Goal: Task Accomplishment & Management: Manage account settings

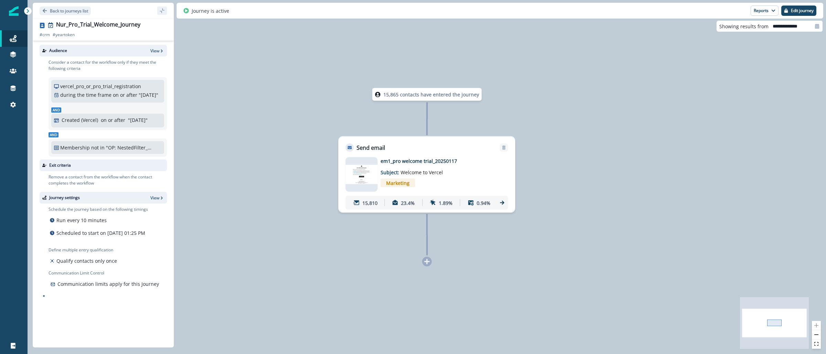
click at [15, 12] on img at bounding box center [14, 11] width 10 height 10
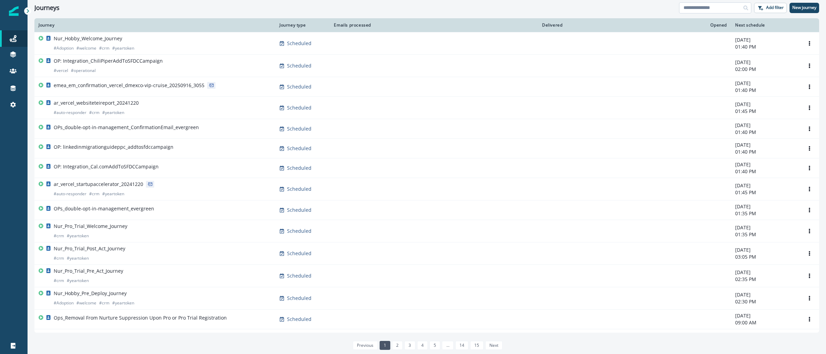
click at [717, 10] on input at bounding box center [715, 7] width 72 height 11
paste input "**********"
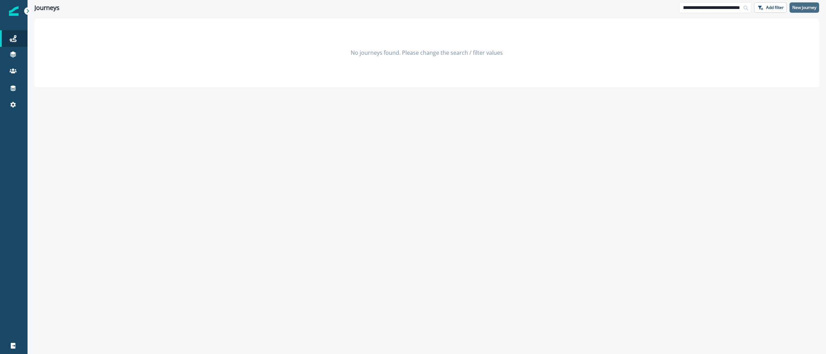
type input "**********"
click at [804, 8] on p "New journey" at bounding box center [805, 7] width 24 height 5
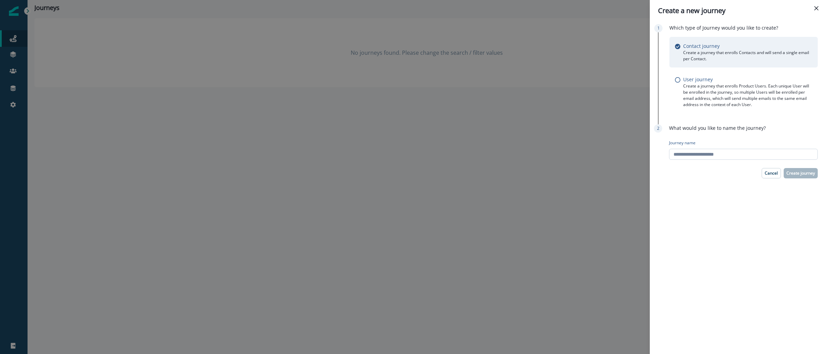
click at [705, 149] on input "Journey name" at bounding box center [743, 154] width 149 height 11
paste input "**********"
type input "**********"
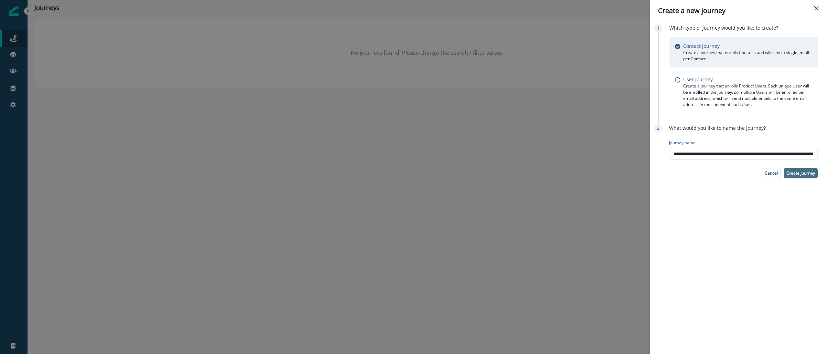
click at [798, 175] on p "Create journey" at bounding box center [801, 173] width 29 height 5
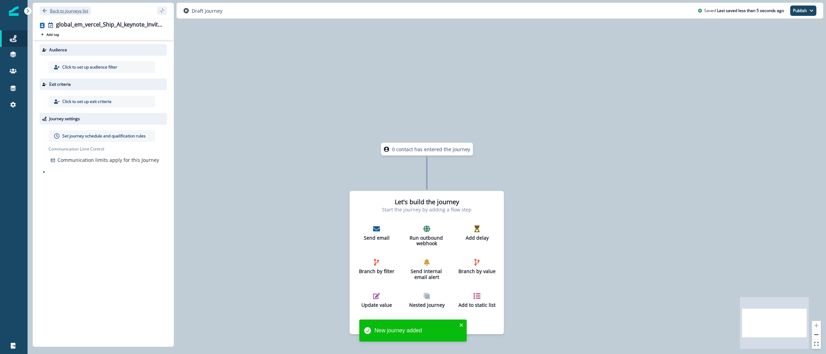
click at [71, 8] on p "Back to journeys list" at bounding box center [69, 11] width 38 height 6
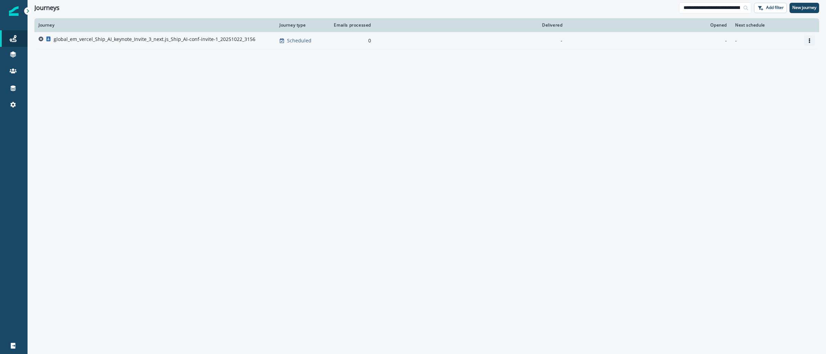
click at [807, 40] on icon "Options" at bounding box center [809, 40] width 5 height 5
click at [781, 80] on button "Remove" at bounding box center [777, 79] width 76 height 11
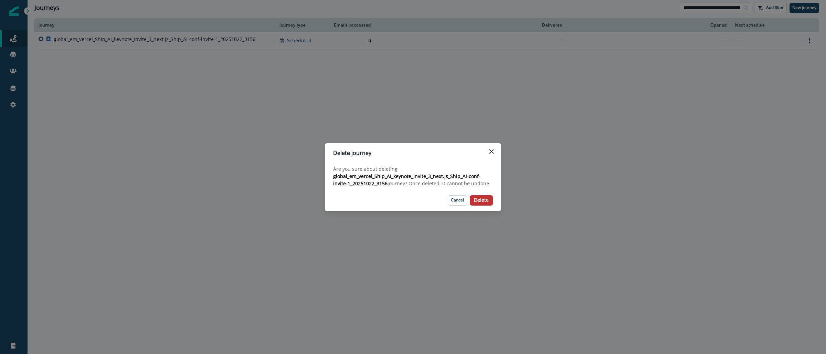
click at [480, 202] on p "Delete" at bounding box center [481, 200] width 15 height 6
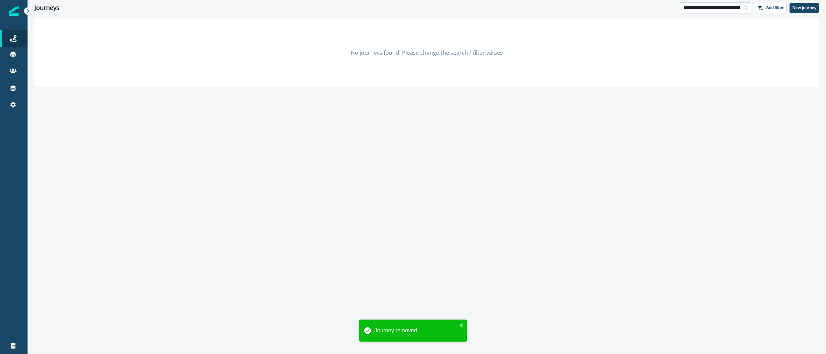
click at [728, 9] on input "**********" at bounding box center [715, 7] width 72 height 11
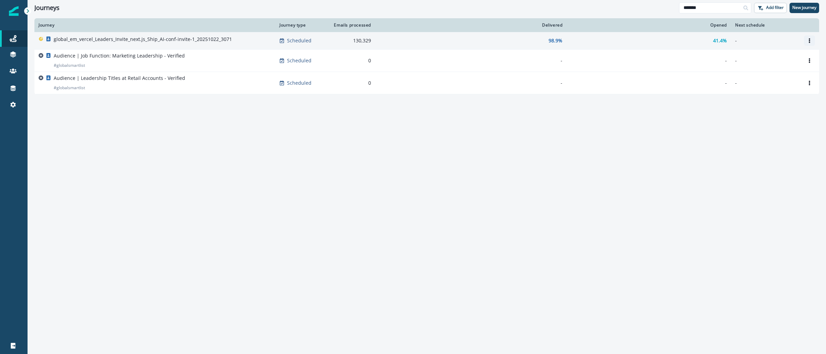
type input "*******"
click at [811, 38] on icon "Options" at bounding box center [809, 40] width 5 height 5
click at [761, 55] on button "Clone" at bounding box center [777, 57] width 76 height 11
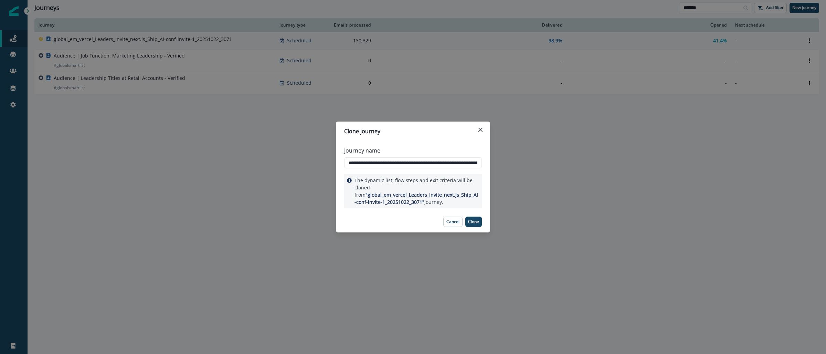
scroll to position [0, 59]
click at [428, 164] on input "**********" at bounding box center [413, 162] width 138 height 11
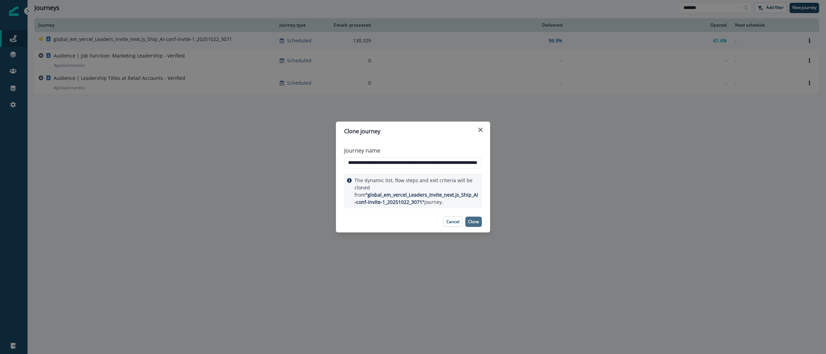
type input "**********"
click at [477, 223] on p "Clone" at bounding box center [473, 221] width 11 height 5
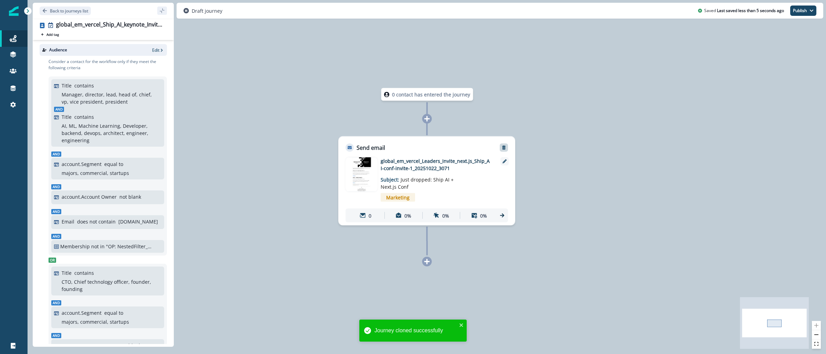
click at [503, 147] on icon "Remove" at bounding box center [504, 148] width 4 height 4
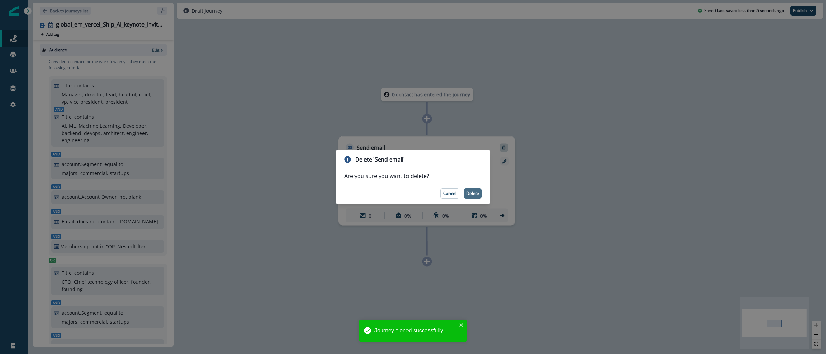
click at [477, 190] on button "Delete" at bounding box center [473, 193] width 18 height 10
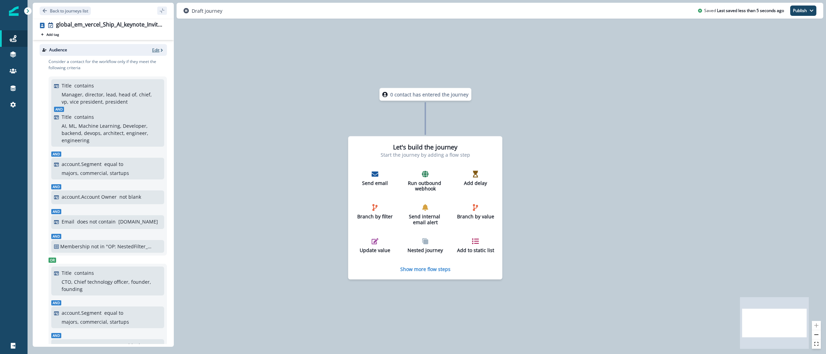
click at [152, 50] on p "Edit" at bounding box center [155, 50] width 7 height 6
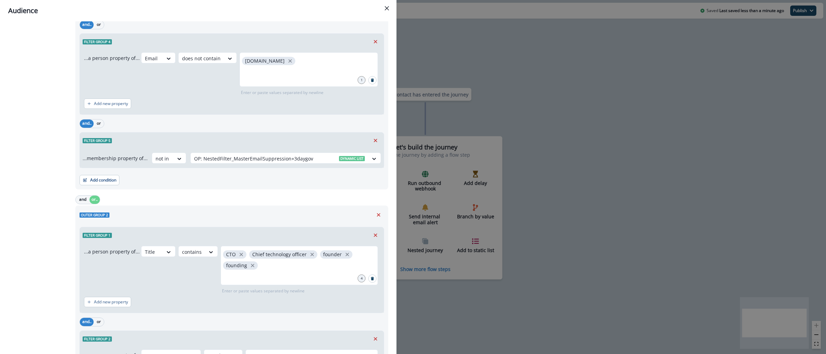
scroll to position [364, 0]
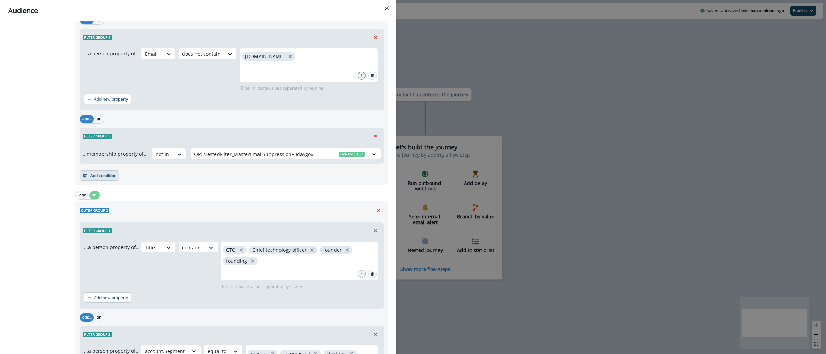
click at [108, 179] on button "Add condition" at bounding box center [100, 175] width 40 height 10
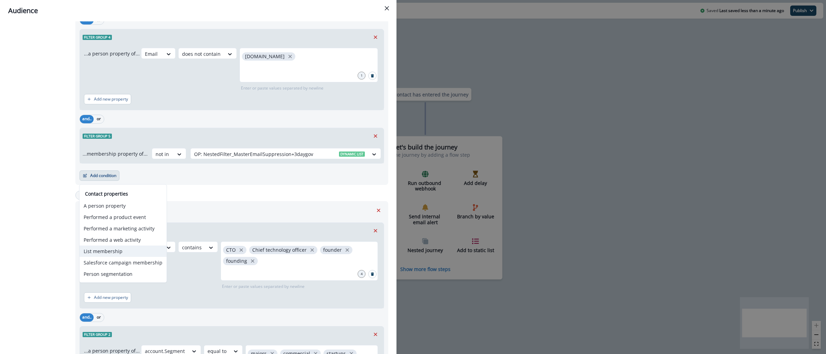
click at [149, 248] on button "List membership" at bounding box center [123, 250] width 87 height 11
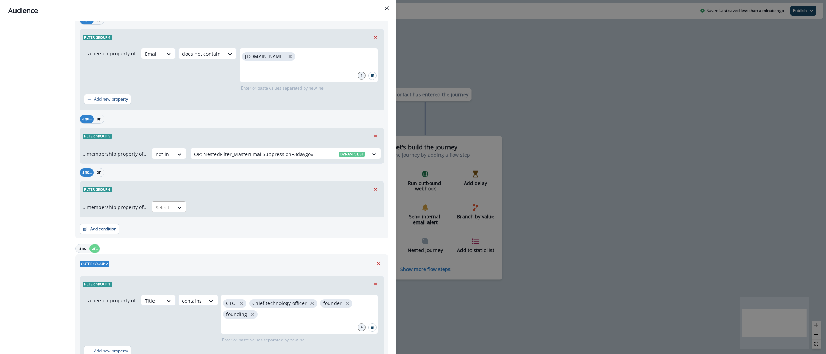
click at [169, 210] on div "Select" at bounding box center [162, 207] width 21 height 11
click at [169, 221] on div "not in" at bounding box center [166, 224] width 34 height 13
click at [212, 210] on div at bounding box center [279, 207] width 171 height 9
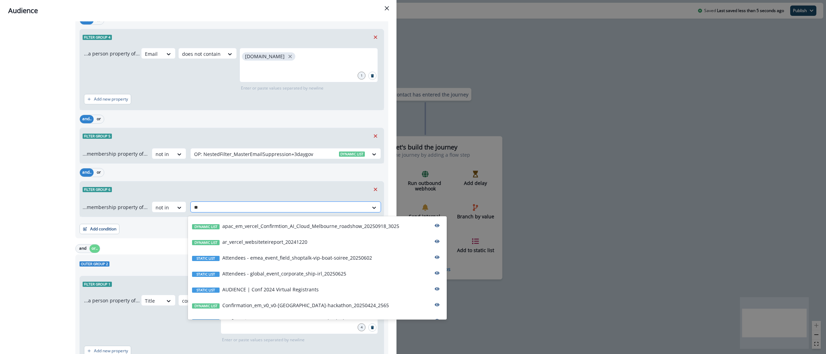
type input "***"
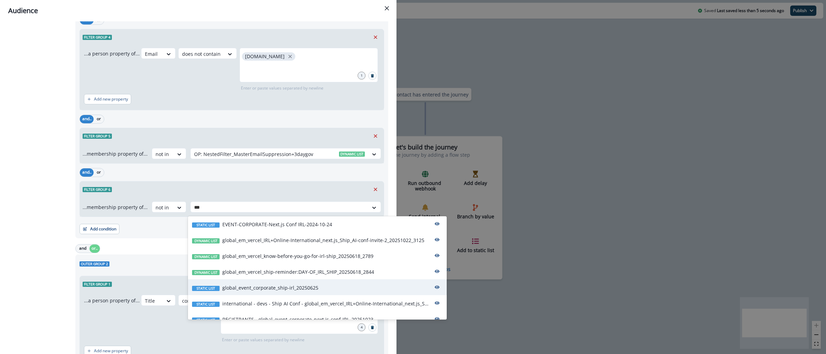
scroll to position [42, 0]
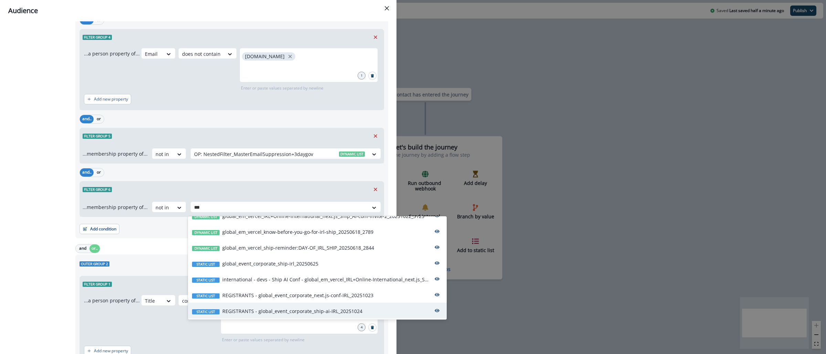
click at [350, 309] on p "REGISTRANTS - global_event_corporate_ship-ai-IRL_20251024" at bounding box center [292, 310] width 140 height 7
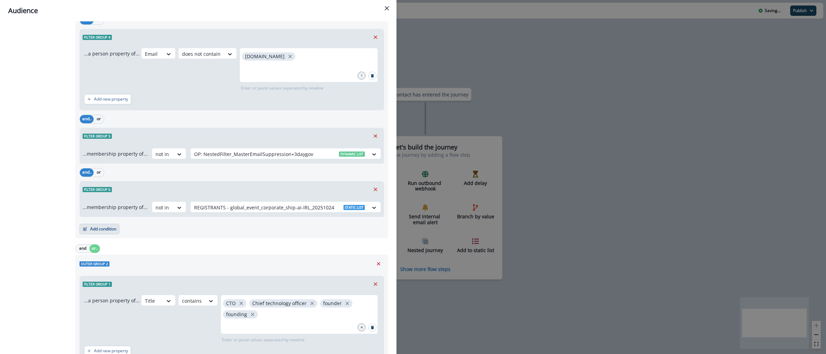
click at [105, 231] on button "Add condition" at bounding box center [100, 229] width 40 height 10
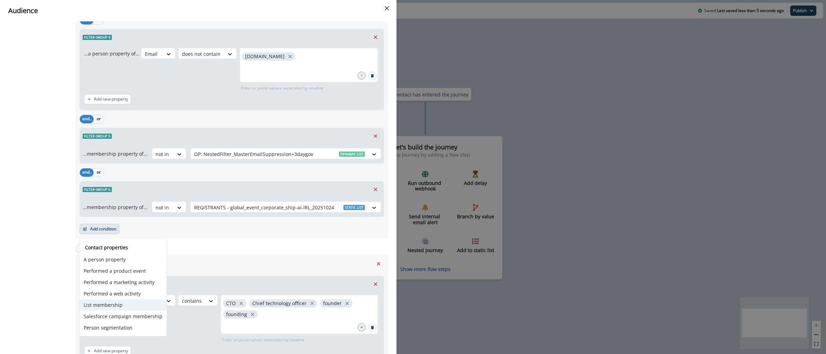
click at [106, 305] on button "List membership" at bounding box center [123, 304] width 87 height 11
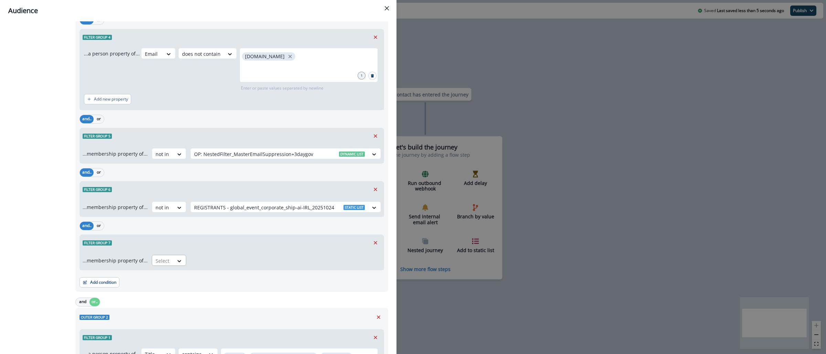
click at [165, 260] on div at bounding box center [163, 261] width 14 height 9
click at [172, 278] on div "not in" at bounding box center [166, 277] width 34 height 13
click at [244, 261] on div at bounding box center [279, 261] width 171 height 9
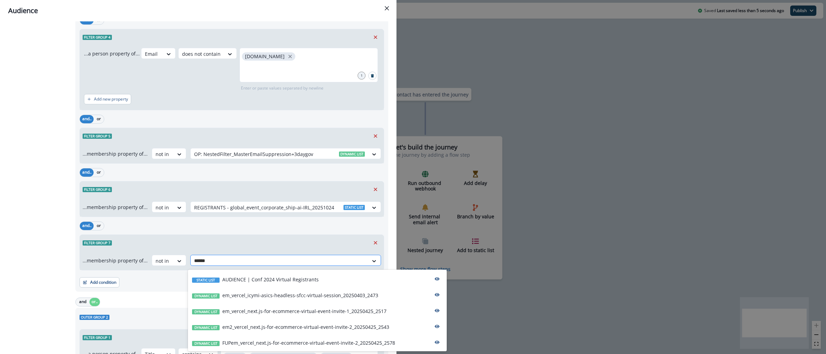
type input "*******"
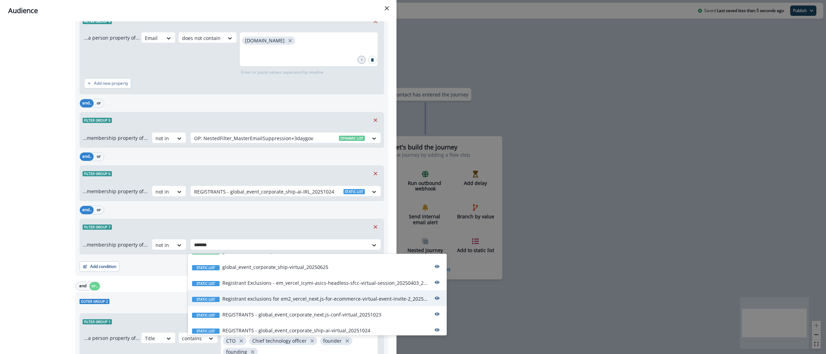
scroll to position [111, 0]
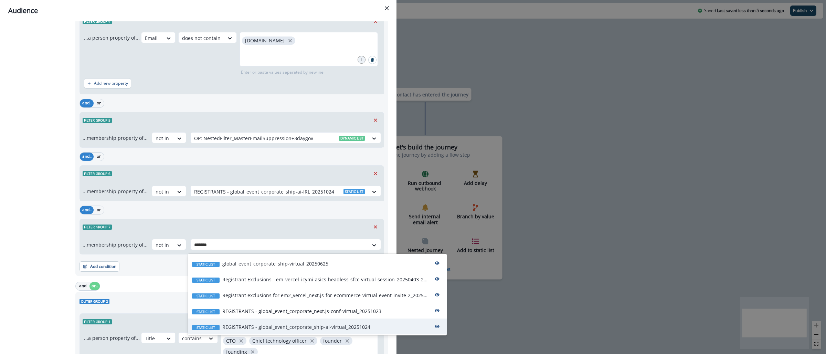
click at [326, 331] on div "Static list REGISTRANTS - global_event_corporate_ship-ai-virtual_20251024" at bounding box center [317, 326] width 259 height 16
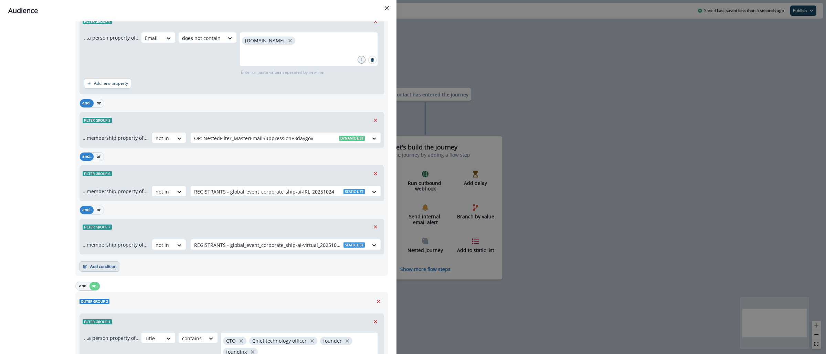
click at [107, 268] on button "Add condition" at bounding box center [100, 266] width 40 height 10
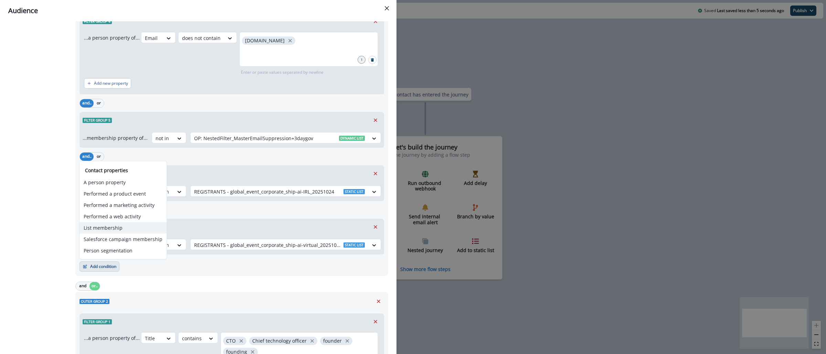
click at [127, 229] on button "List membership" at bounding box center [123, 227] width 87 height 11
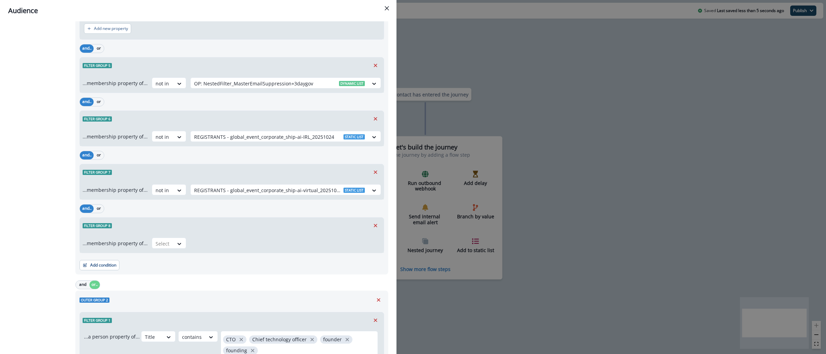
scroll to position [556, 0]
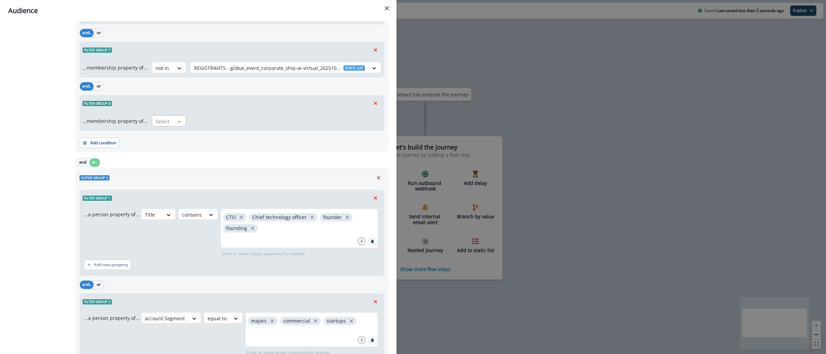
click at [174, 121] on div at bounding box center [180, 121] width 12 height 7
click at [162, 141] on div "not in" at bounding box center [166, 138] width 34 height 13
click at [217, 120] on div at bounding box center [279, 121] width 171 height 9
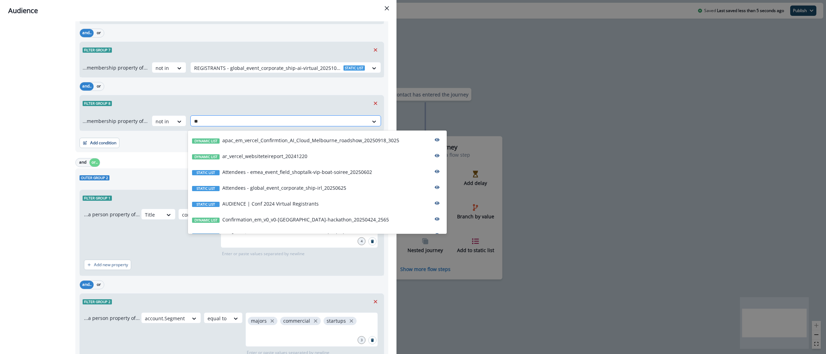
type input "***"
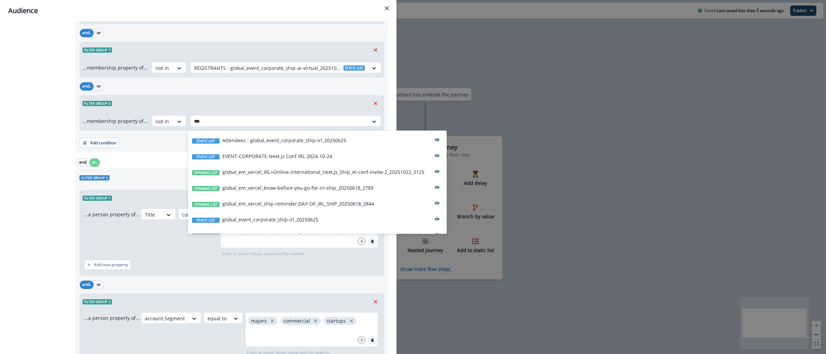
scroll to position [42, 0]
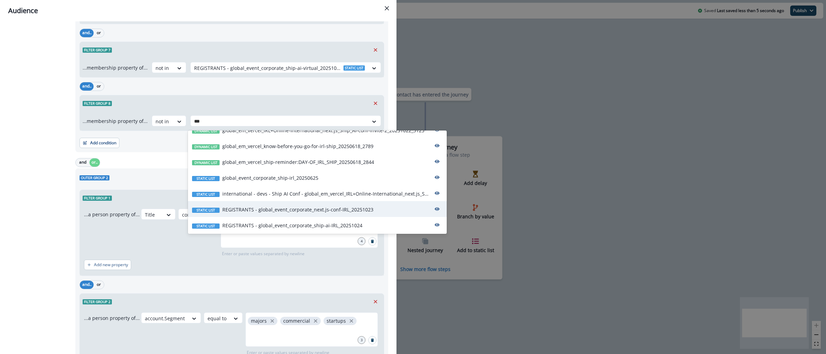
click at [370, 210] on p "REGISTRANTS - global_event_corporate_next.js-conf-IRL_20251023" at bounding box center [297, 209] width 151 height 7
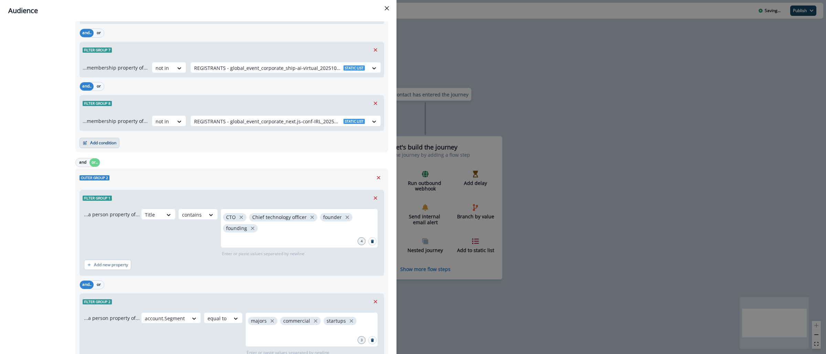
click at [103, 145] on button "Add condition" at bounding box center [100, 143] width 40 height 10
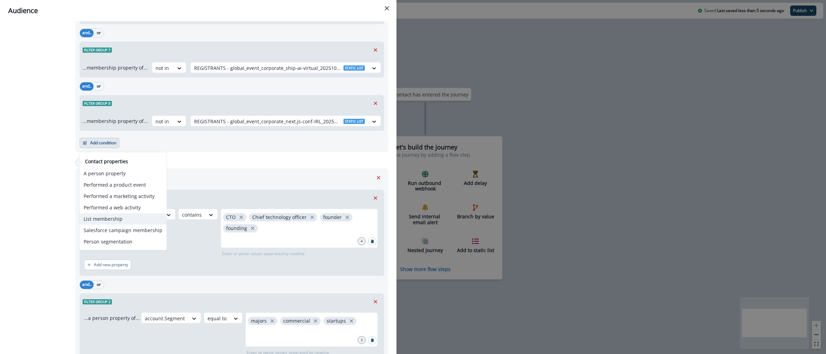
drag, startPoint x: 121, startPoint y: 222, endPoint x: 150, endPoint y: 201, distance: 36.1
click at [121, 222] on button "List membership" at bounding box center [123, 218] width 87 height 11
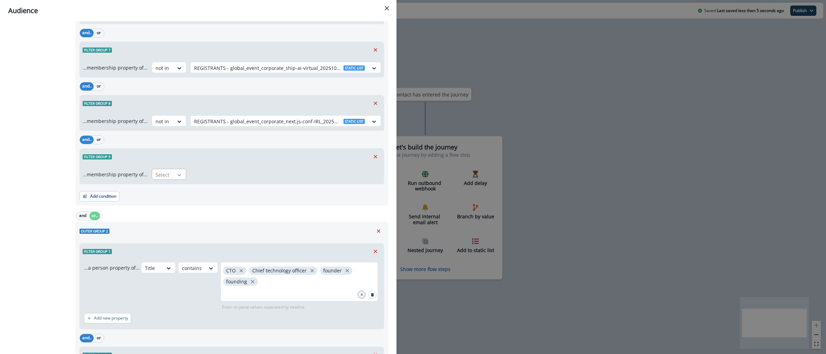
click at [176, 178] on icon at bounding box center [179, 174] width 6 height 7
click at [173, 194] on div "not in" at bounding box center [166, 191] width 34 height 13
click at [249, 172] on div at bounding box center [279, 174] width 171 height 9
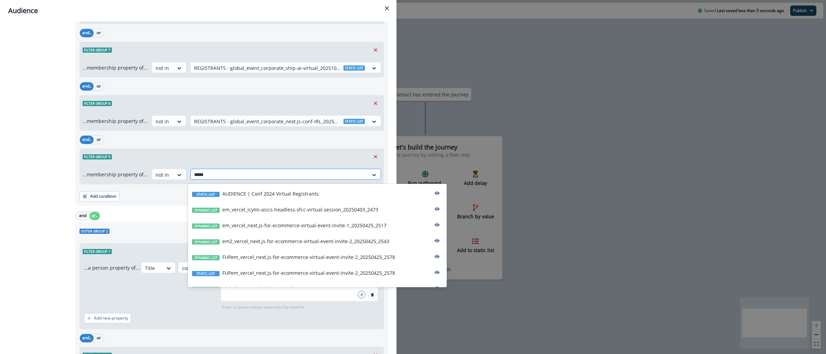
type input "*******"
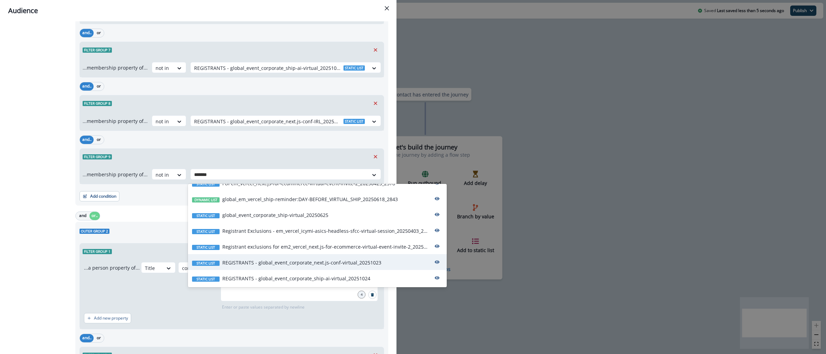
click at [327, 264] on p "REGISTRANTS - global_event_corporate_next.js-conf-virtual_20251023" at bounding box center [301, 262] width 159 height 7
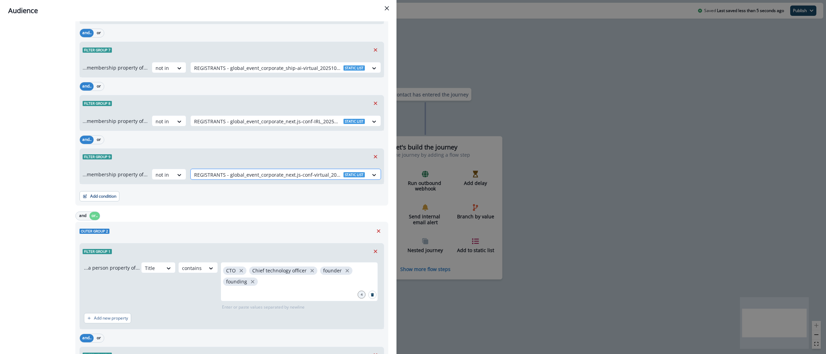
click at [324, 178] on div at bounding box center [279, 174] width 171 height 9
click at [316, 142] on div "and.. or" at bounding box center [232, 140] width 305 height 12
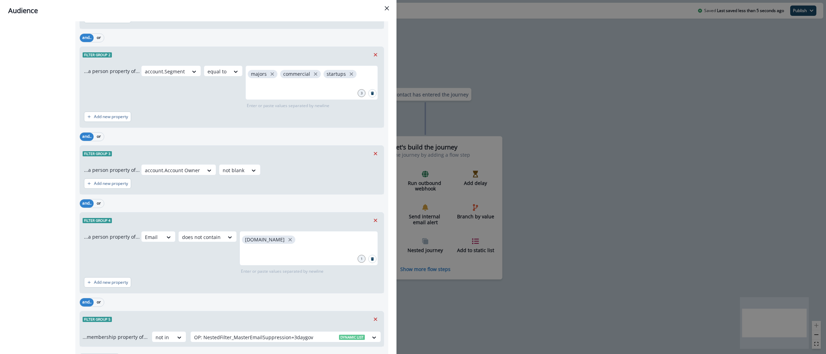
scroll to position [897, 0]
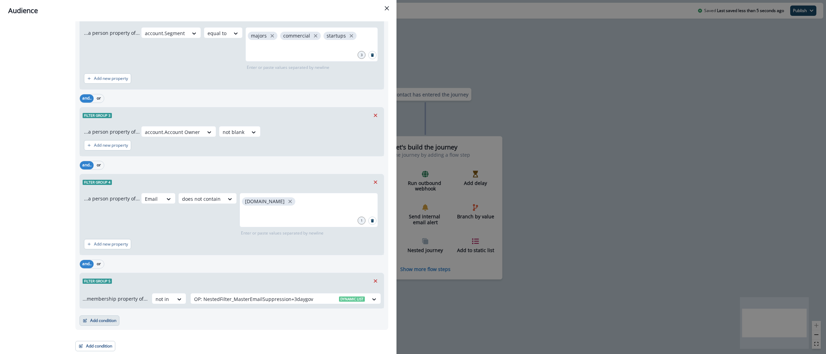
click at [101, 324] on button "Add condition" at bounding box center [100, 320] width 40 height 10
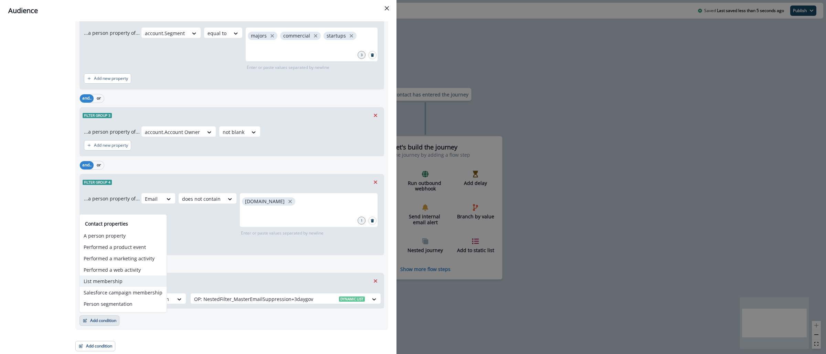
click at [127, 282] on button "List membership" at bounding box center [123, 280] width 87 height 11
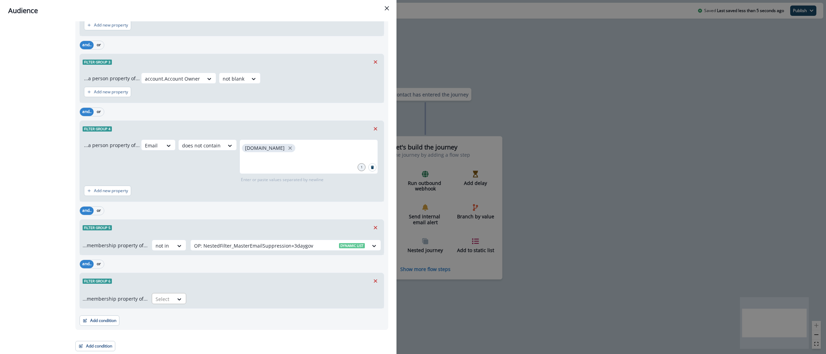
scroll to position [950, 0]
click at [163, 300] on div at bounding box center [163, 299] width 14 height 9
click at [177, 313] on div "not in" at bounding box center [166, 314] width 34 height 13
click at [205, 301] on div at bounding box center [279, 299] width 171 height 9
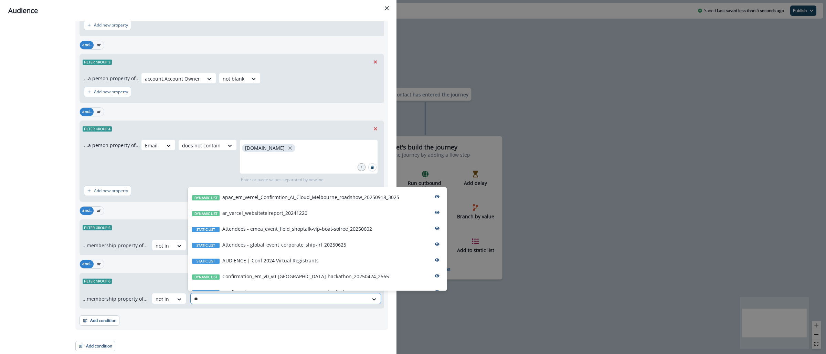
type input "***"
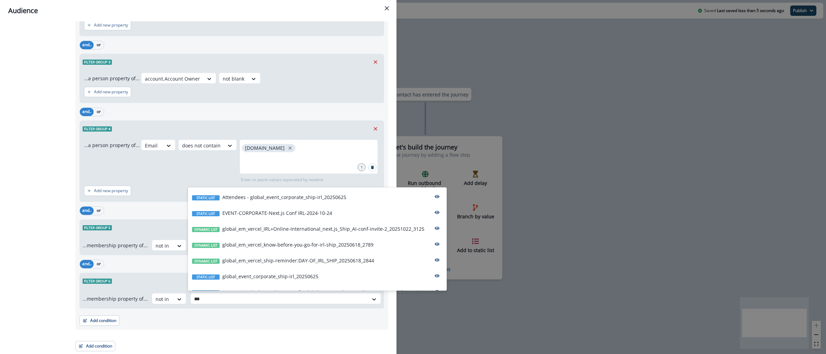
scroll to position [42, 0]
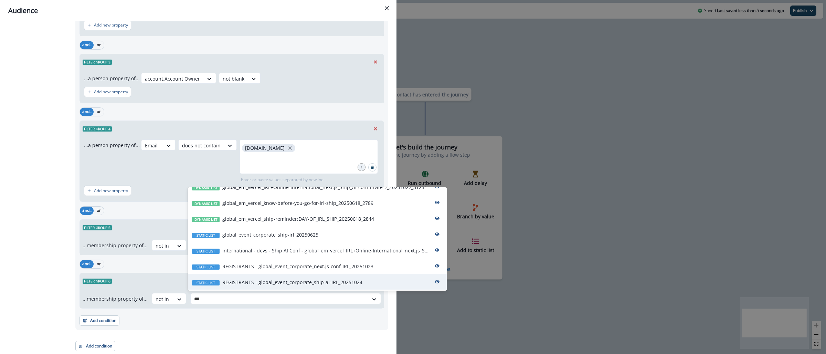
click at [324, 285] on p "REGISTRANTS - global_event_corporate_ship-ai-IRL_20251024" at bounding box center [292, 282] width 140 height 7
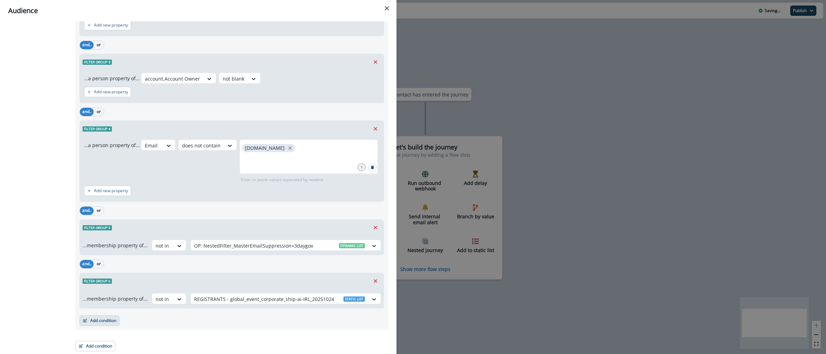
click at [93, 323] on button "Add condition" at bounding box center [100, 320] width 40 height 10
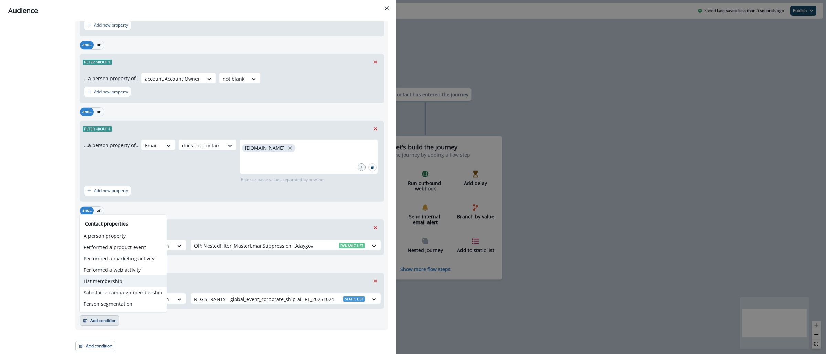
click at [125, 281] on button "List membership" at bounding box center [123, 280] width 87 height 11
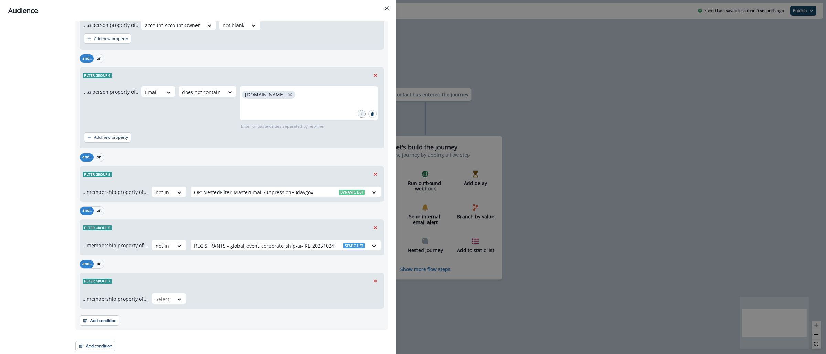
scroll to position [1004, 0]
click at [165, 301] on div at bounding box center [163, 299] width 14 height 9
click at [166, 318] on div "not in" at bounding box center [166, 314] width 34 height 13
click at [221, 295] on div at bounding box center [279, 299] width 171 height 9
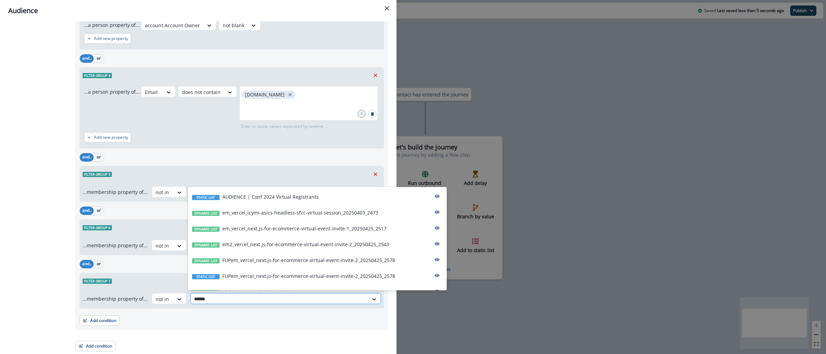
type input "*******"
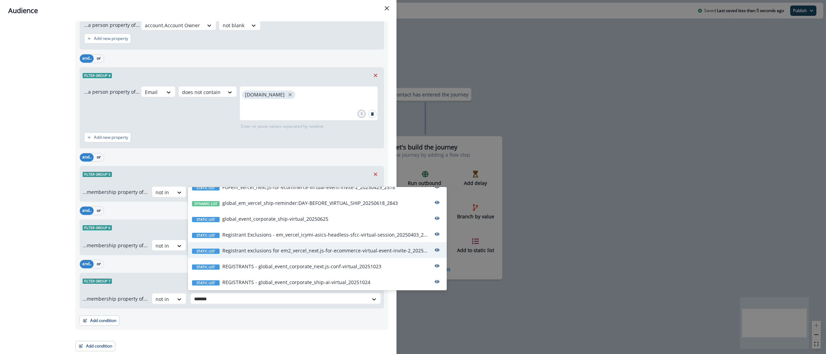
scroll to position [90, 0]
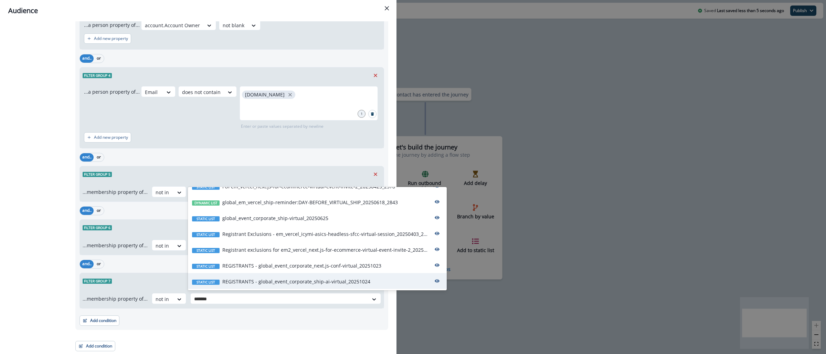
click at [337, 279] on p "REGISTRANTS - global_event_corporate_ship-ai-virtual_20251024" at bounding box center [296, 281] width 148 height 7
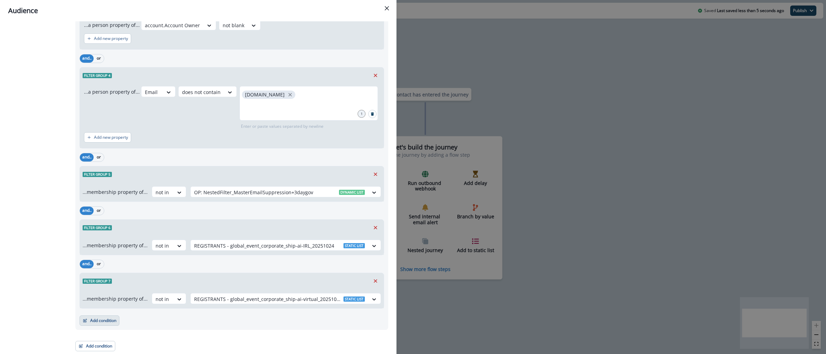
click at [103, 322] on button "Add condition" at bounding box center [100, 320] width 40 height 10
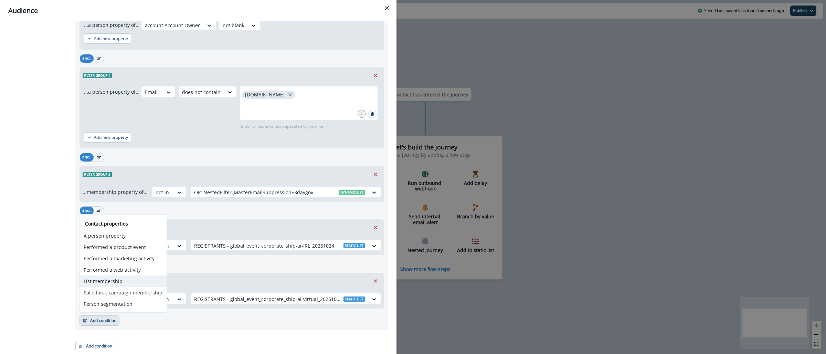
click at [128, 285] on button "List membership" at bounding box center [123, 280] width 87 height 11
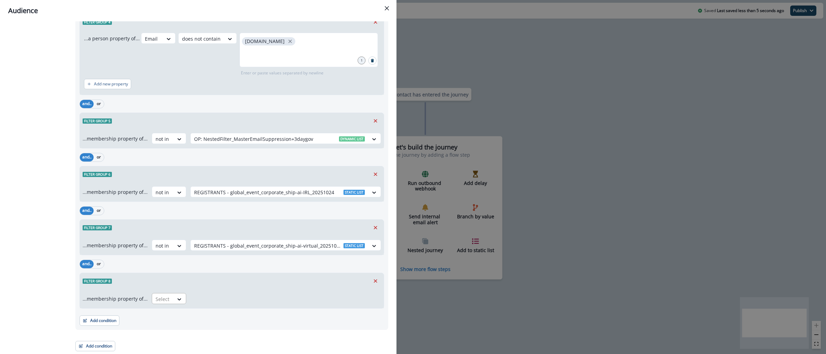
scroll to position [1057, 0]
click at [169, 303] on div "Select" at bounding box center [162, 298] width 21 height 11
click at [167, 312] on div "not in" at bounding box center [166, 314] width 34 height 13
click at [212, 303] on div at bounding box center [279, 299] width 171 height 9
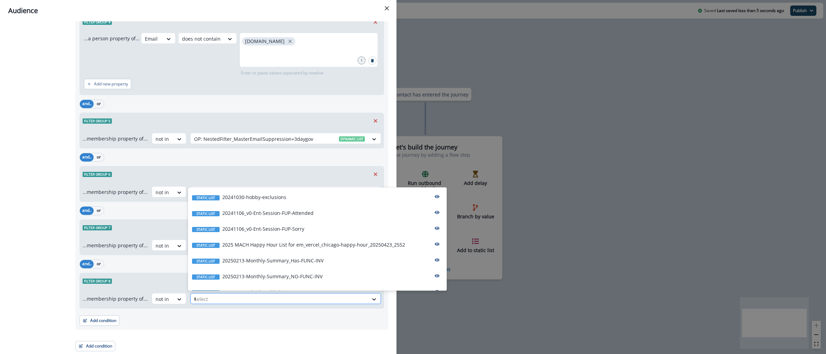
type input "***"
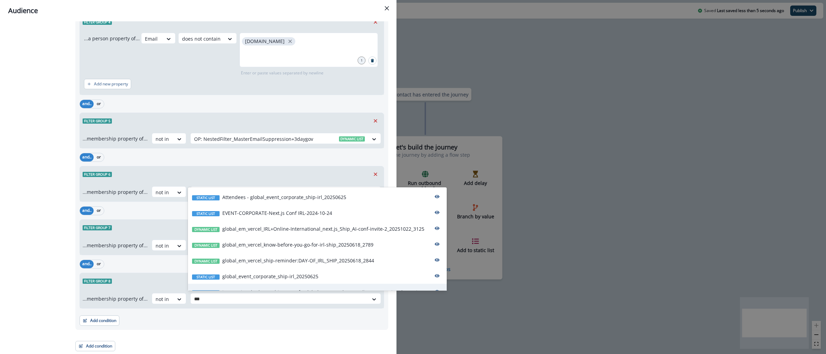
scroll to position [42, 0]
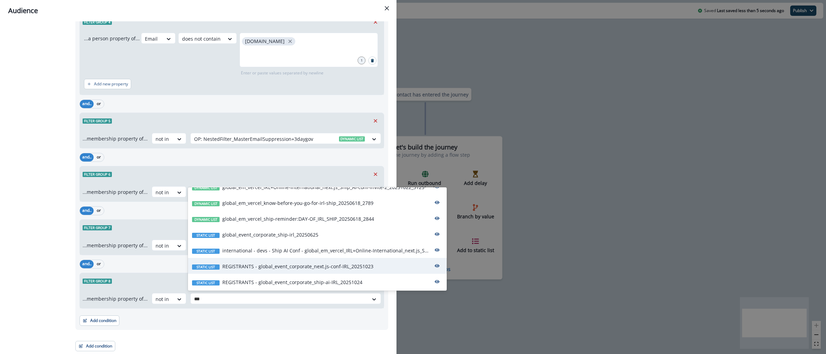
click at [304, 268] on p "REGISTRANTS - global_event_corporate_next.js-conf-IRL_20251023" at bounding box center [297, 266] width 151 height 7
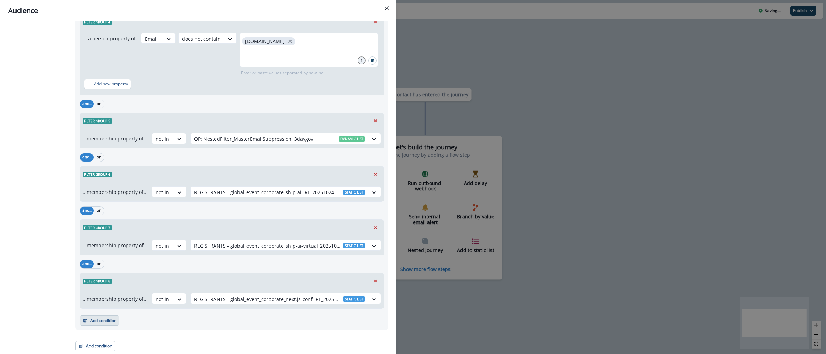
click at [91, 323] on button "Add condition" at bounding box center [100, 320] width 40 height 10
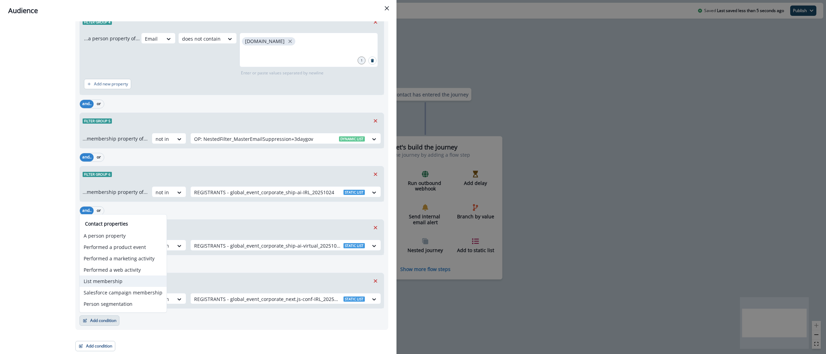
click at [118, 281] on button "List membership" at bounding box center [123, 280] width 87 height 11
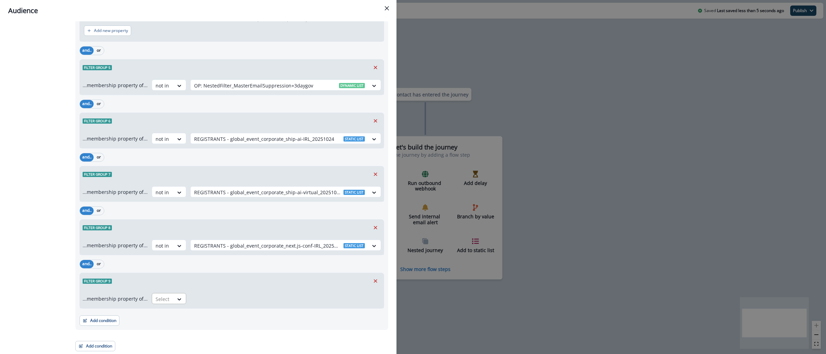
scroll to position [1111, 0]
click at [179, 302] on icon at bounding box center [179, 299] width 6 height 7
click at [178, 317] on div "not in" at bounding box center [166, 314] width 34 height 13
click at [207, 300] on div at bounding box center [279, 299] width 171 height 9
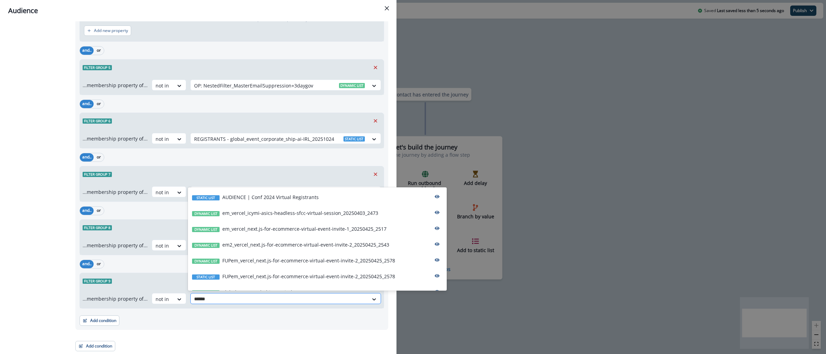
type input "*******"
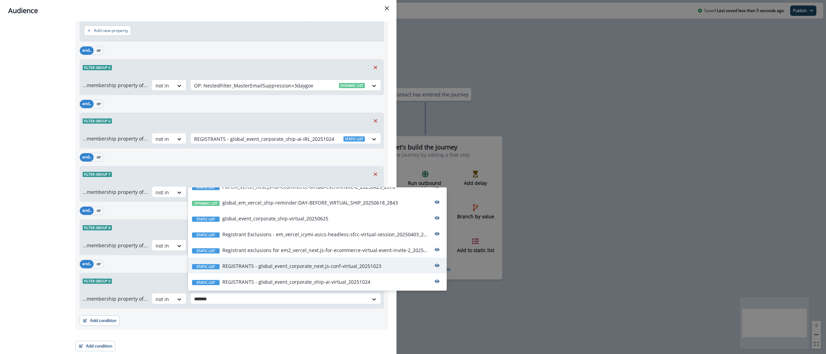
click at [301, 267] on p "REGISTRANTS - global_event_corporate_next.js-conf-virtual_20251023" at bounding box center [301, 265] width 159 height 7
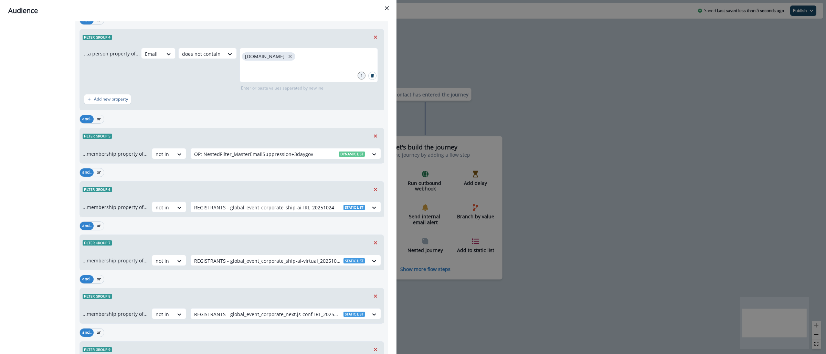
scroll to position [0, 0]
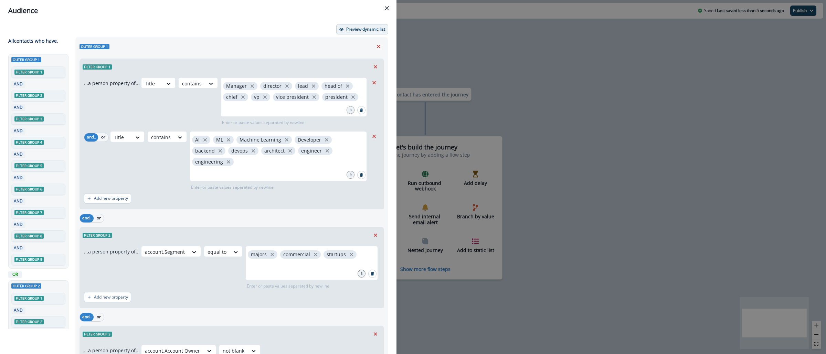
click at [364, 30] on p "Preview dynamic list" at bounding box center [365, 29] width 39 height 5
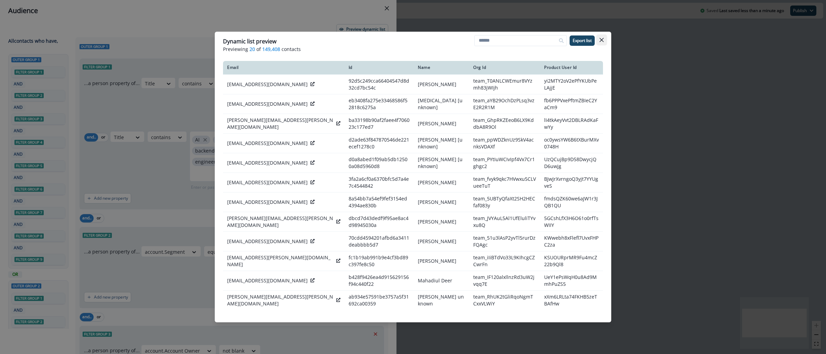
click at [602, 39] on icon "Close" at bounding box center [602, 40] width 4 height 4
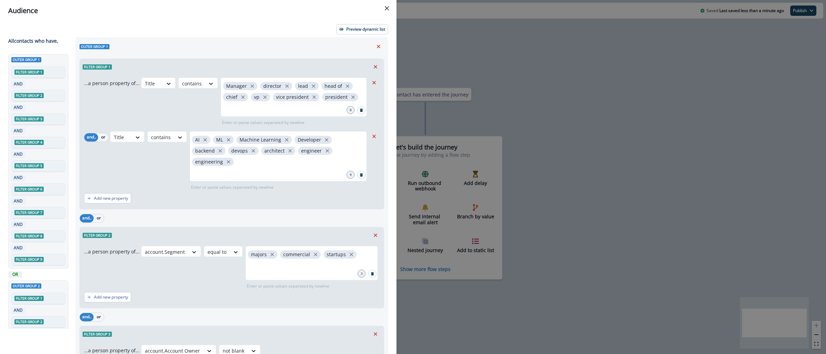
click at [590, 181] on div "Audience Preview dynamic list All contact s who have, Outer group 1 Filter grou…" at bounding box center [413, 177] width 826 height 354
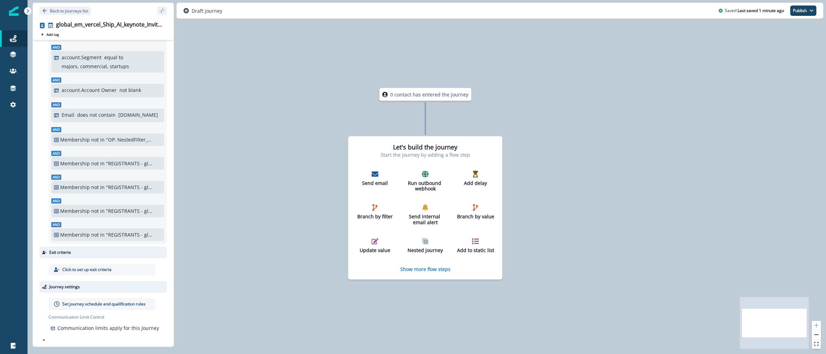
scroll to position [356, 0]
click at [132, 303] on p "Set journey schedule and qualification rules" at bounding box center [103, 304] width 83 height 6
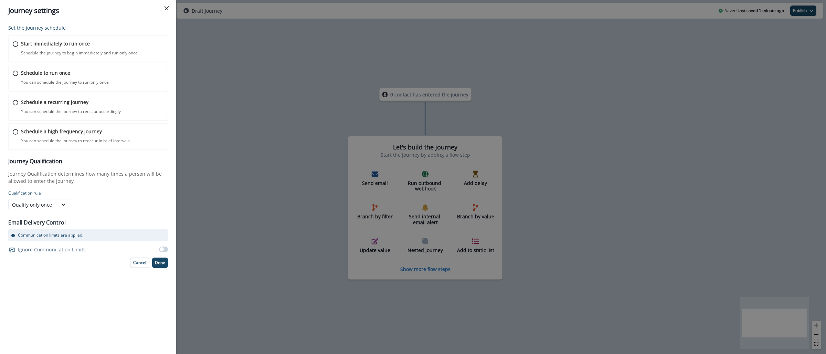
click at [283, 84] on div "Journey settings Set the journey schedule Start immediately to run once Schedul…" at bounding box center [413, 177] width 826 height 354
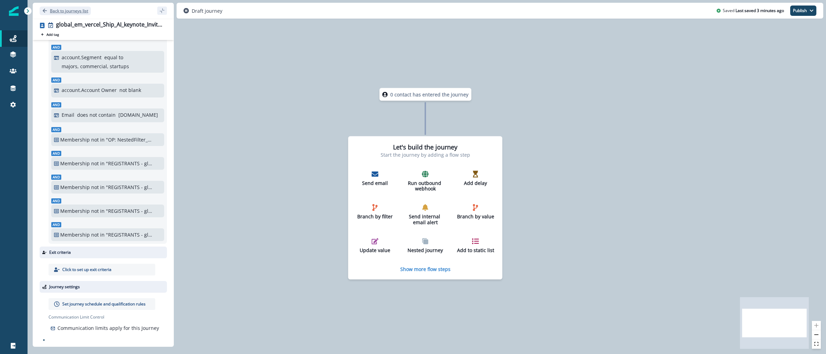
click at [62, 8] on p "Back to journeys list" at bounding box center [69, 11] width 38 height 6
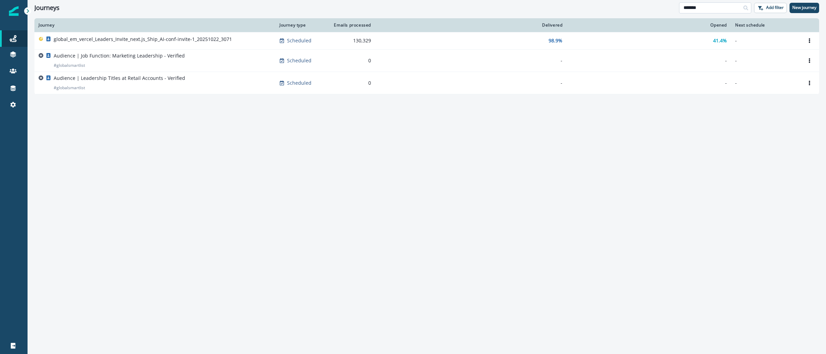
click at [717, 6] on input "*******" at bounding box center [715, 7] width 72 height 11
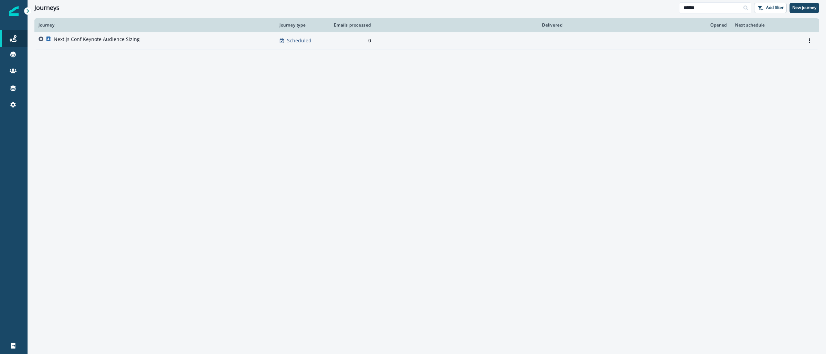
type input "******"
click at [125, 42] on p "Next.js Conf Keynote Audience Sizing" at bounding box center [97, 39] width 86 height 7
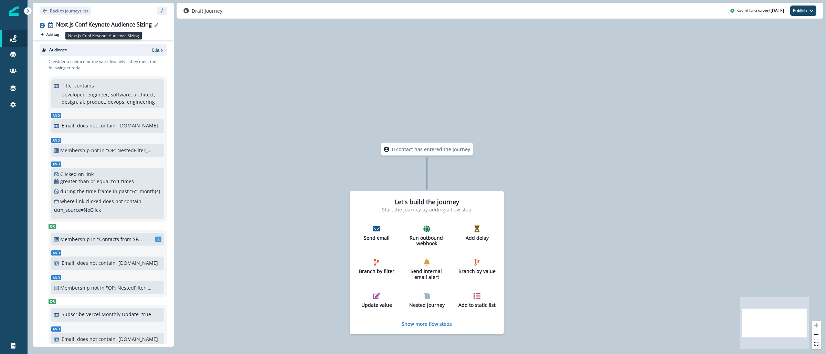
click at [96, 23] on div "Next.js Conf Keynote Audience Sizing" at bounding box center [104, 25] width 96 height 8
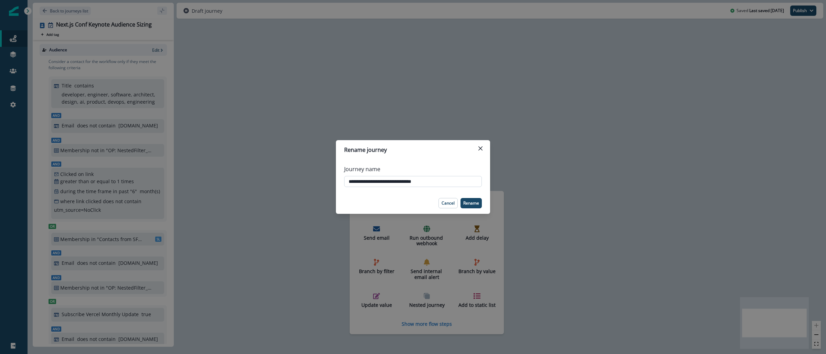
click at [388, 185] on input "**********" at bounding box center [413, 181] width 138 height 11
type input "**********"
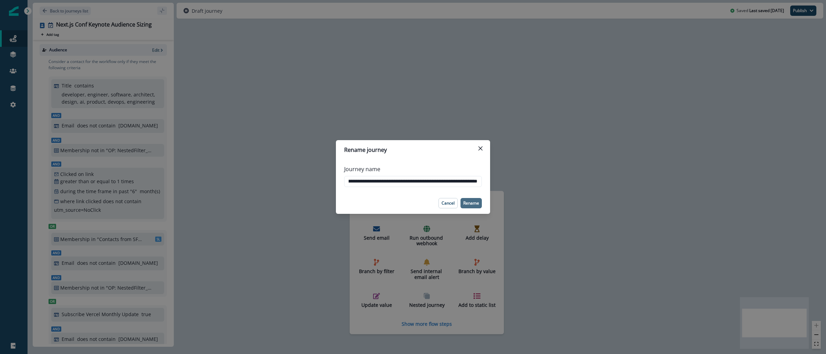
click at [476, 202] on p "Rename" at bounding box center [471, 203] width 16 height 5
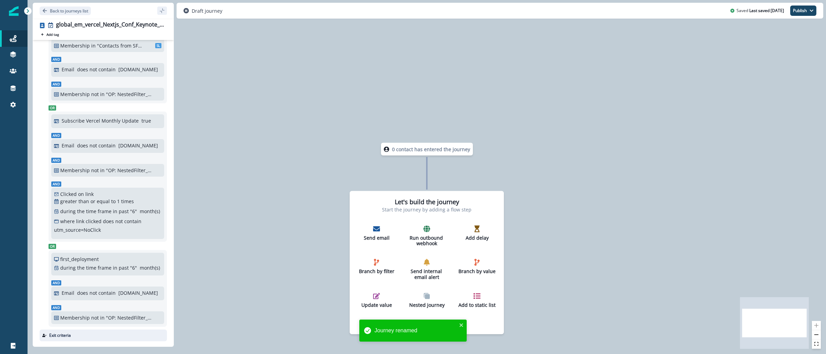
scroll to position [0, 0]
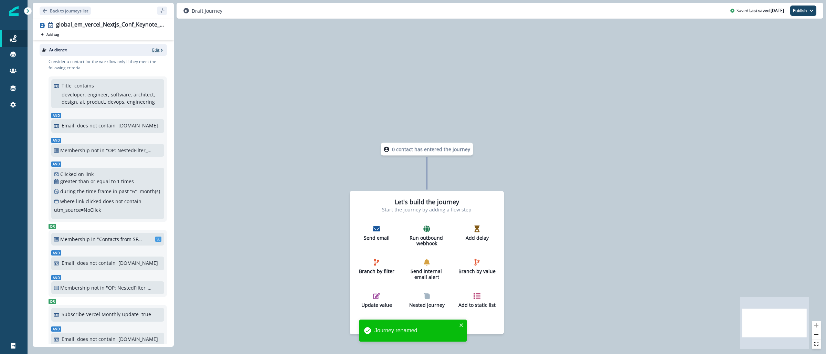
click at [152, 49] on p "Edit" at bounding box center [155, 50] width 7 height 6
click at [159, 51] on icon "button" at bounding box center [161, 50] width 5 height 5
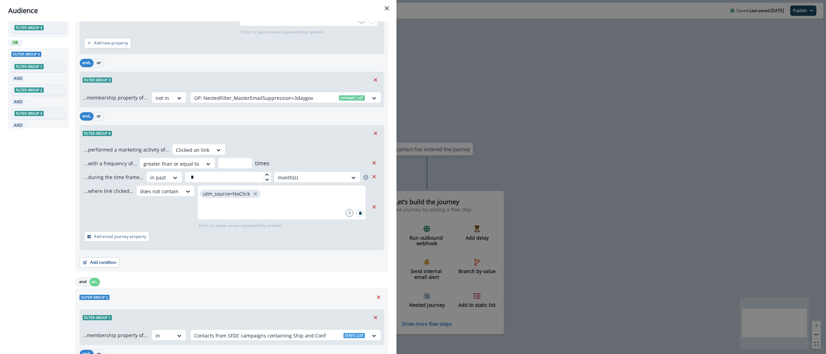
scroll to position [248, 0]
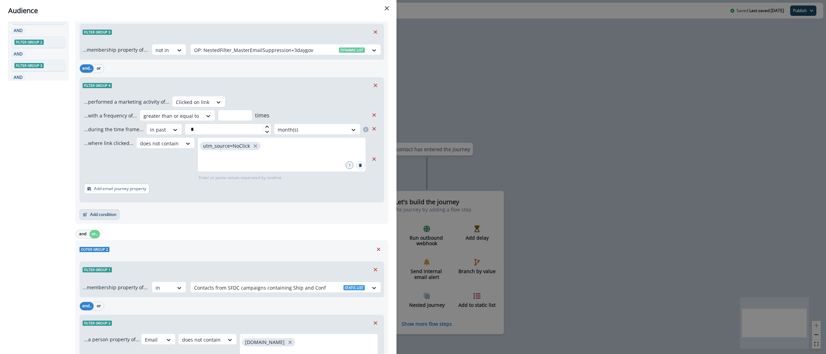
click at [102, 213] on button "Add condition" at bounding box center [100, 214] width 40 height 10
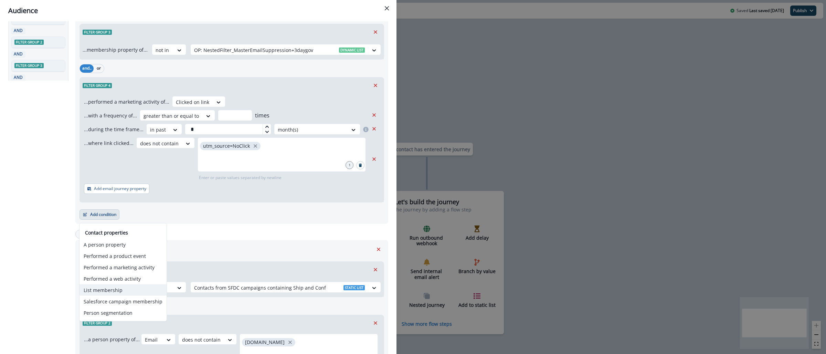
click at [139, 287] on button "List membership" at bounding box center [123, 289] width 87 height 11
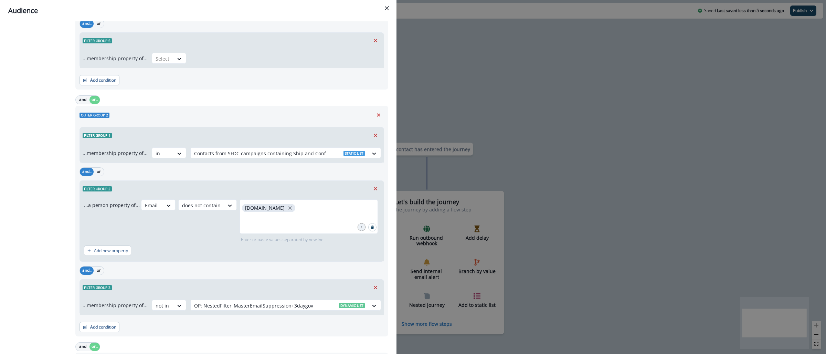
scroll to position [232, 0]
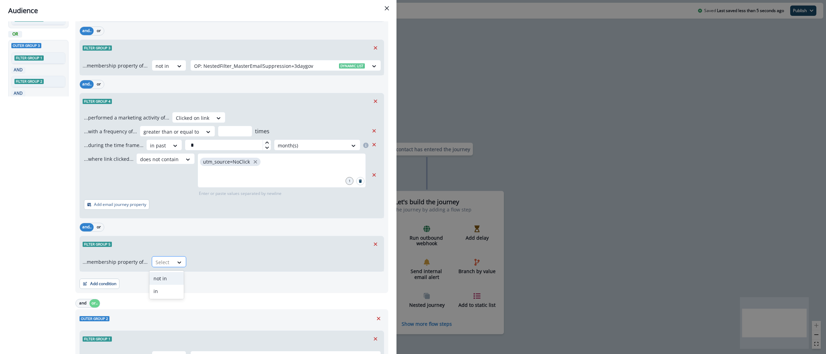
click at [170, 265] on div "Select" at bounding box center [162, 262] width 21 height 11
click at [169, 281] on div "not in" at bounding box center [166, 278] width 34 height 13
click at [253, 261] on div at bounding box center [279, 262] width 171 height 9
paste input "********"
type input "********"
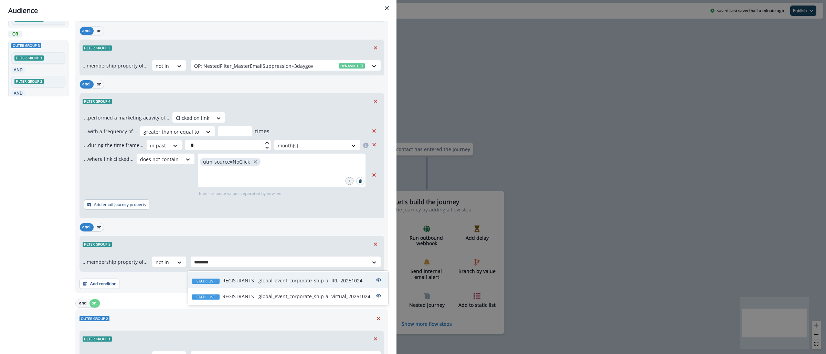
click at [296, 283] on p "REGISTRANTS - global_event_corporate_ship-ai-IRL_20251024" at bounding box center [292, 280] width 140 height 7
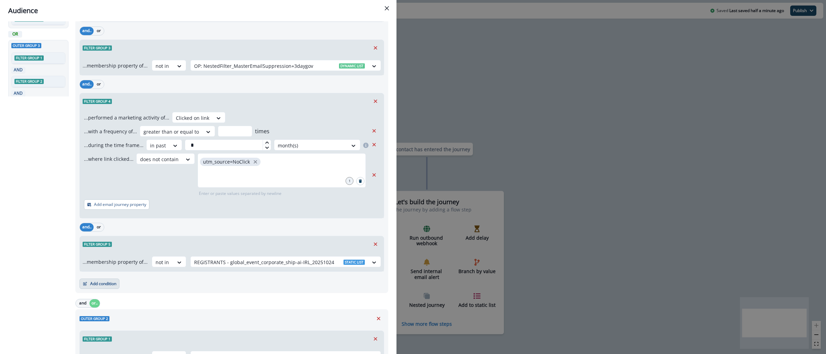
click at [96, 282] on button "Add condition" at bounding box center [100, 284] width 40 height 10
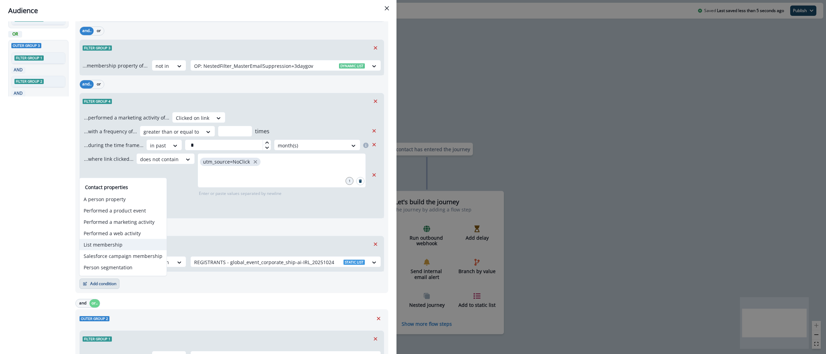
drag, startPoint x: 134, startPoint y: 244, endPoint x: 134, endPoint y: 249, distance: 4.5
click at [134, 244] on button "List membership" at bounding box center [123, 244] width 87 height 11
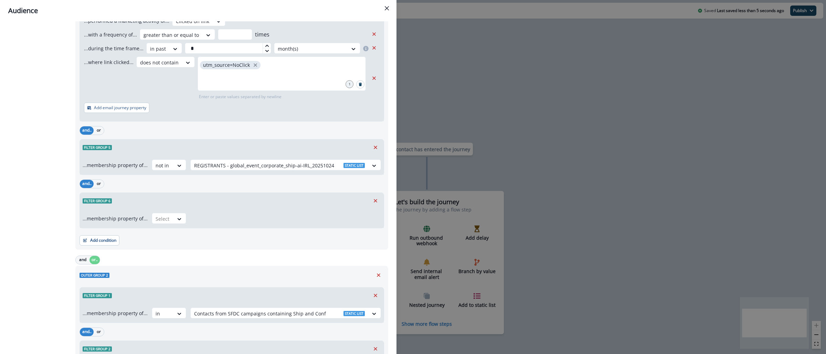
scroll to position [331, 0]
click at [159, 221] on div at bounding box center [163, 217] width 14 height 9
click at [170, 237] on div "not in" at bounding box center [166, 233] width 34 height 13
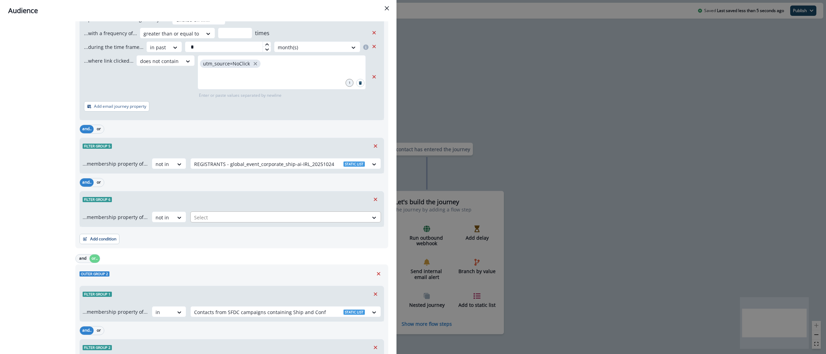
click at [295, 215] on div at bounding box center [279, 217] width 171 height 9
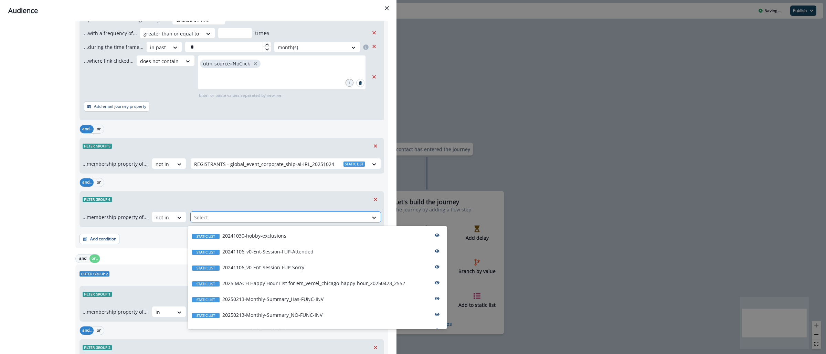
paste input "********"
type input "********"
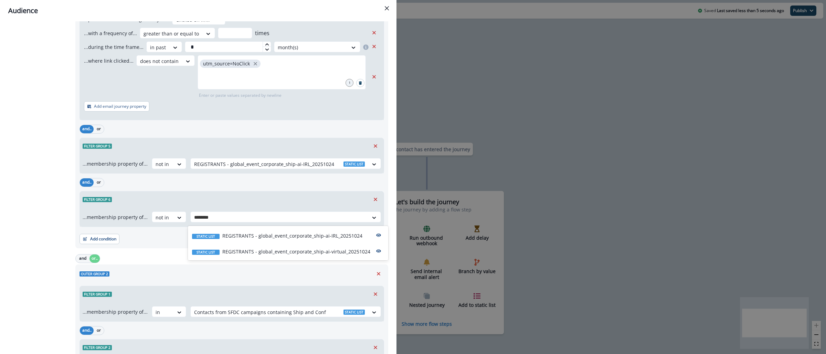
click at [325, 248] on p "REGISTRANTS - global_event_corporate_ship-ai-virtual_20251024" at bounding box center [296, 251] width 148 height 7
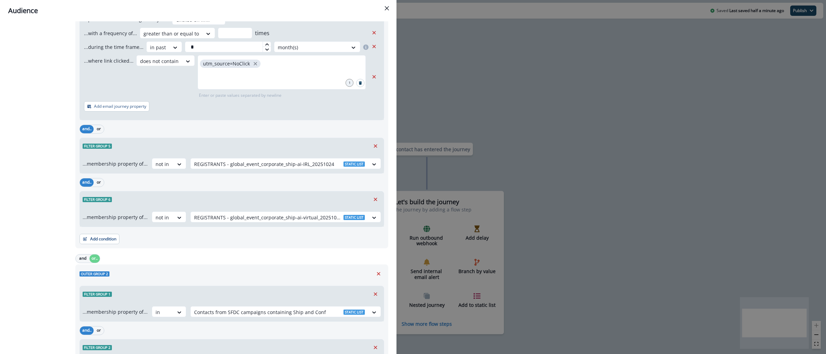
scroll to position [332, 0]
click at [107, 234] on button "Add condition" at bounding box center [100, 237] width 40 height 10
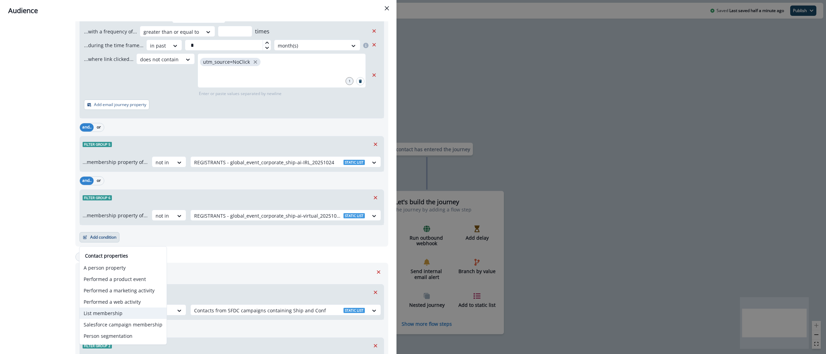
click at [122, 309] on button "List membership" at bounding box center [123, 312] width 87 height 11
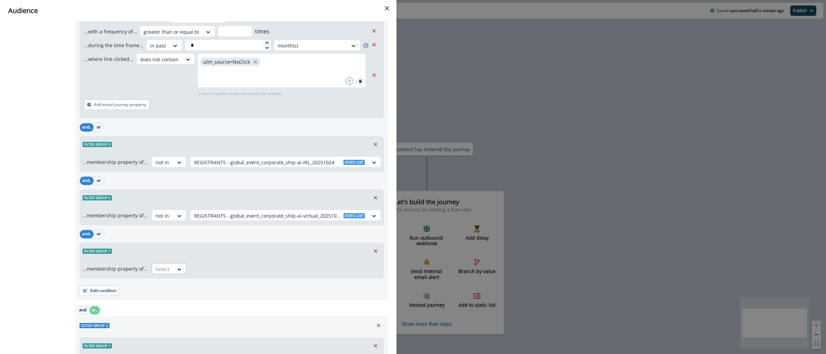
drag, startPoint x: 171, startPoint y: 270, endPoint x: 172, endPoint y: 274, distance: 4.1
click at [174, 271] on div at bounding box center [180, 269] width 12 height 7
drag, startPoint x: 171, startPoint y: 287, endPoint x: 175, endPoint y: 282, distance: 6.2
click at [172, 287] on div "not in" at bounding box center [166, 285] width 34 height 13
click at [198, 268] on div at bounding box center [279, 269] width 171 height 9
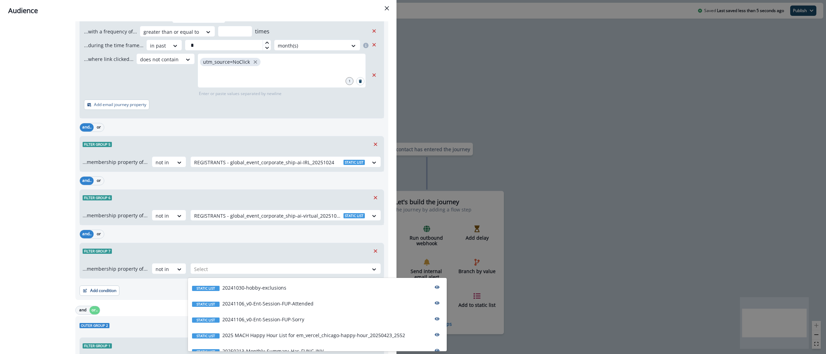
paste input "********"
type input "********"
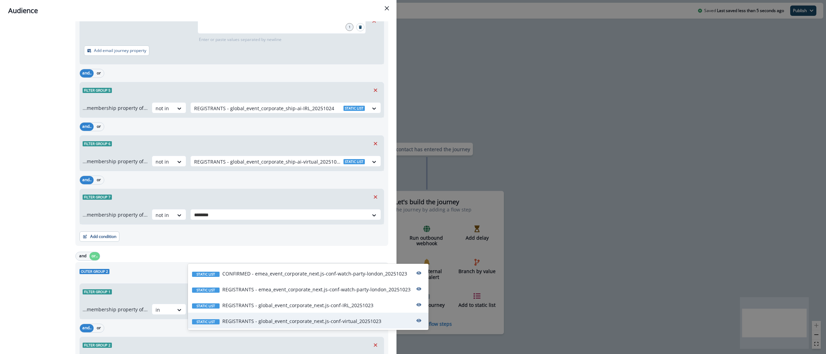
scroll to position [393, 0]
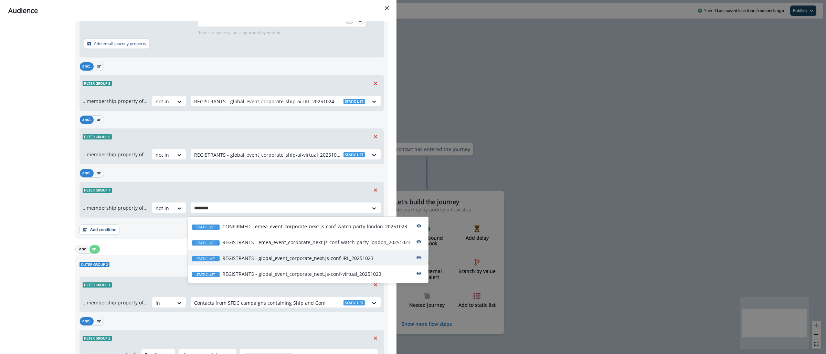
click at [325, 262] on p "REGISTRANTS - global_event_corporate_next.js-conf-IRL_20251023" at bounding box center [297, 257] width 151 height 7
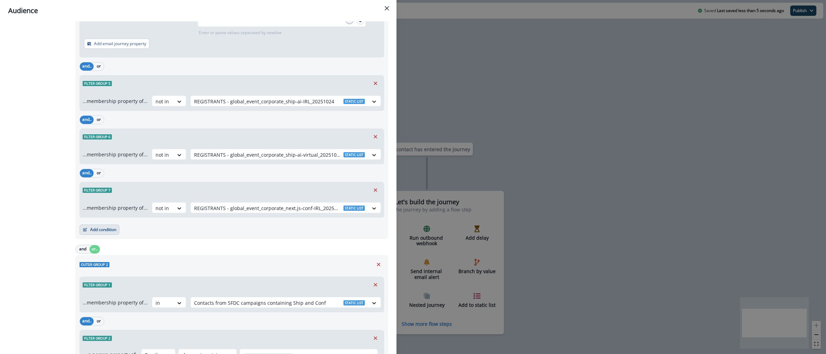
click at [117, 234] on button "Add condition" at bounding box center [100, 229] width 40 height 10
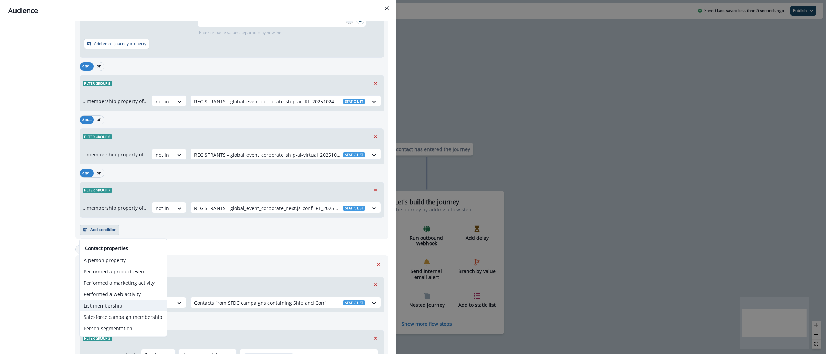
click at [123, 307] on button "List membership" at bounding box center [123, 305] width 87 height 11
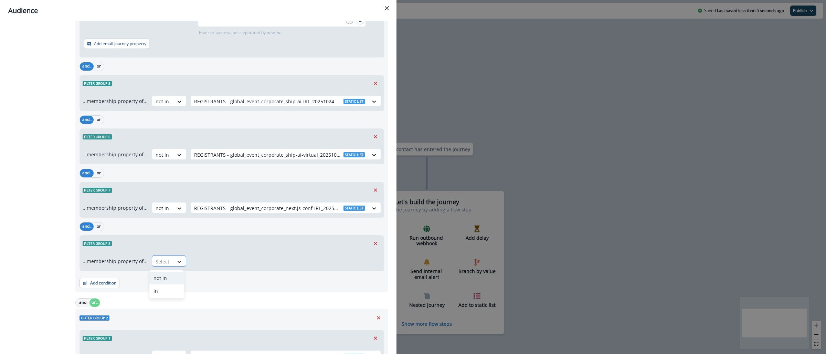
click at [176, 261] on icon at bounding box center [179, 261] width 6 height 7
drag, startPoint x: 173, startPoint y: 279, endPoint x: 185, endPoint y: 271, distance: 14.2
click at [174, 279] on div "not in" at bounding box center [166, 278] width 34 height 13
click at [227, 264] on div at bounding box center [279, 261] width 171 height 9
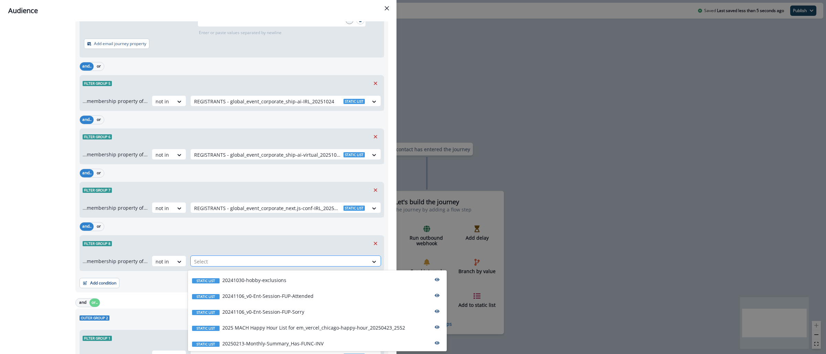
paste input "********"
type input "********"
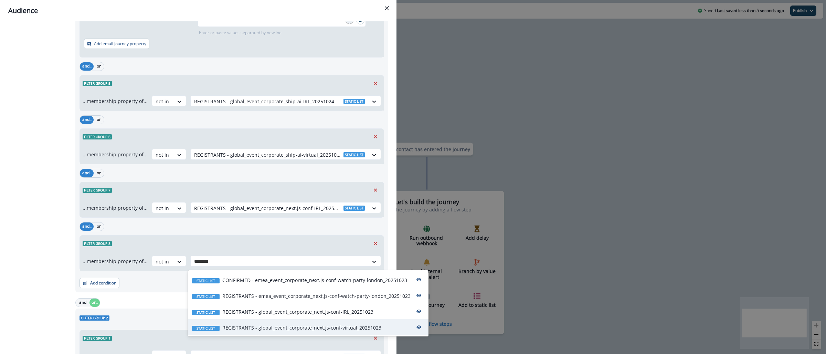
click at [280, 333] on div "Static list REGISTRANTS - global_event_corporate_next.js-conf-virtual_20251023" at bounding box center [308, 327] width 241 height 16
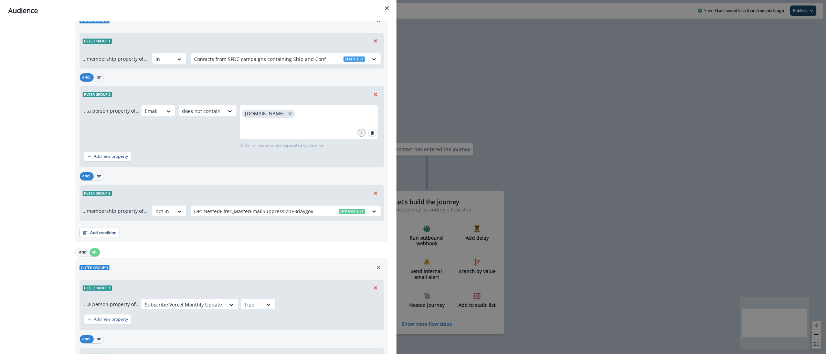
scroll to position [692, 0]
click at [114, 233] on button "Add condition" at bounding box center [100, 231] width 40 height 10
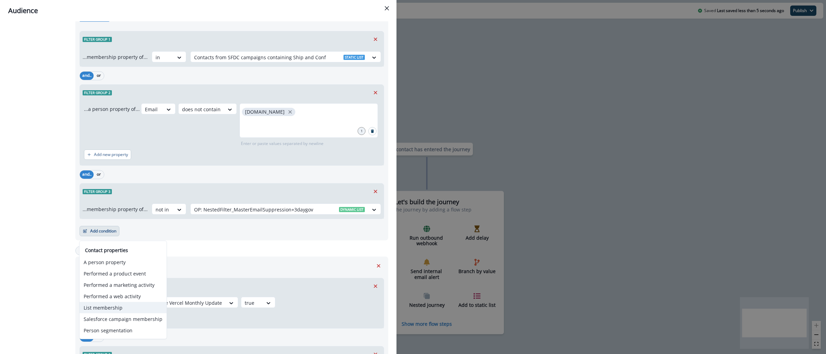
click at [121, 303] on button "List membership" at bounding box center [123, 307] width 87 height 11
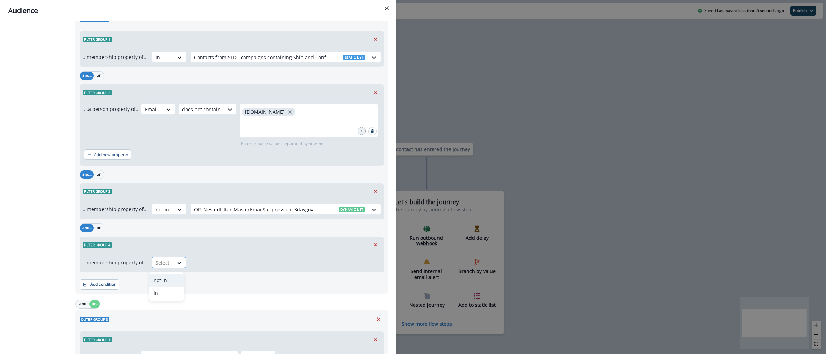
drag, startPoint x: 169, startPoint y: 261, endPoint x: 170, endPoint y: 264, distance: 3.5
click at [170, 261] on div "Select" at bounding box center [162, 262] width 21 height 11
click at [169, 282] on div "not in" at bounding box center [166, 280] width 34 height 13
paste input "********"
type input "********"
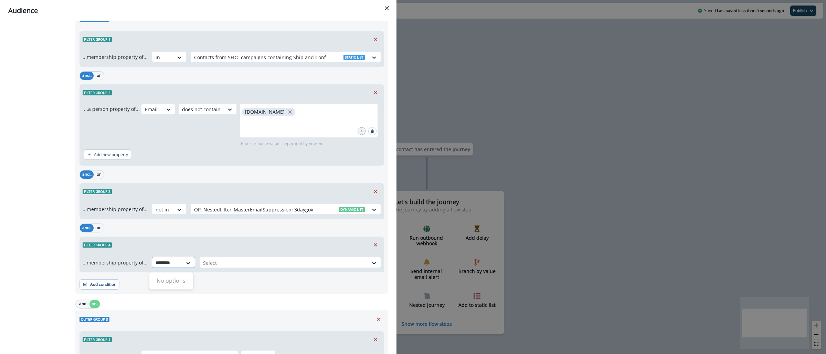
click at [171, 266] on input "********" at bounding box center [167, 262] width 23 height 7
click at [189, 264] on div "...membership property of... 0 results available for search term 20251024. Use …" at bounding box center [232, 262] width 299 height 11
click at [197, 261] on div at bounding box center [279, 263] width 171 height 9
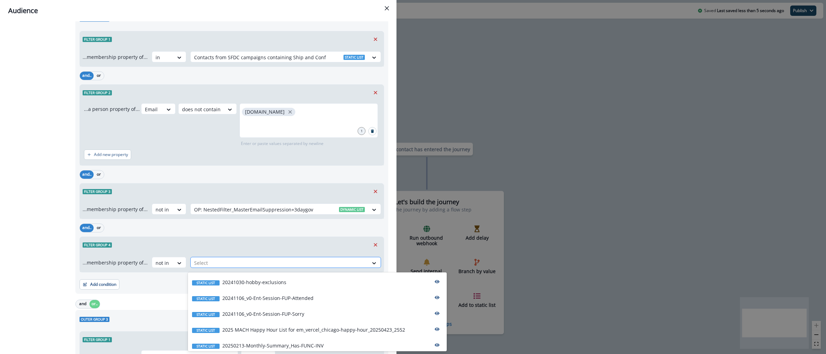
paste input "********"
type input "********"
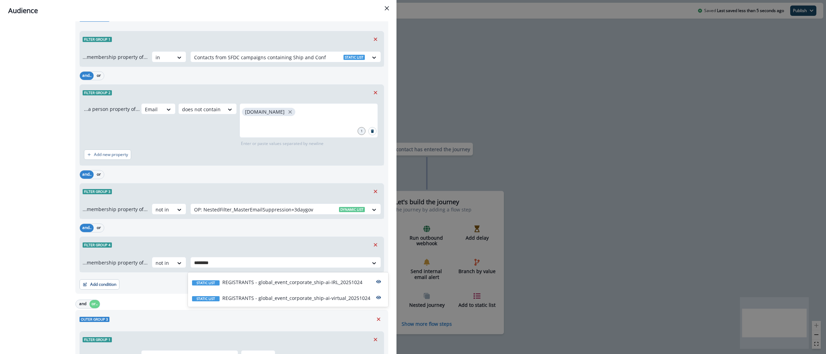
click at [267, 282] on p "REGISTRANTS - global_event_corporate_ship-ai-IRL_20251024" at bounding box center [292, 282] width 140 height 7
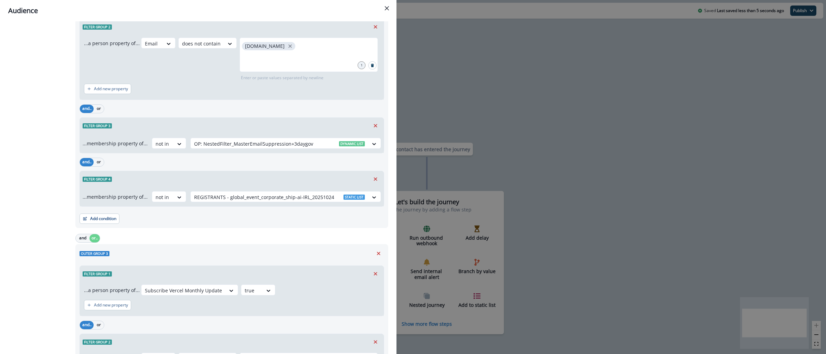
scroll to position [768, 0]
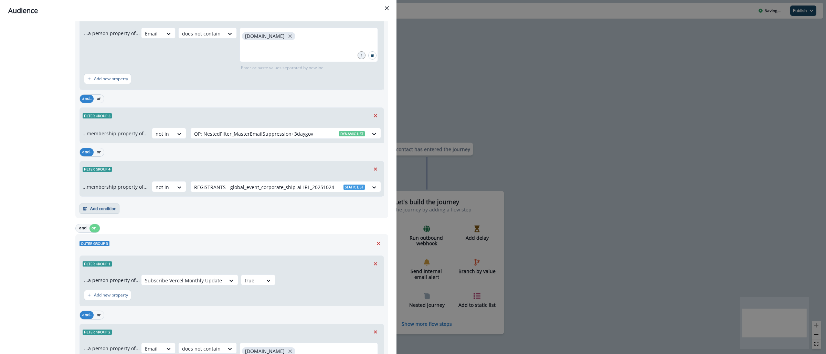
click at [106, 213] on button "Add condition" at bounding box center [100, 208] width 40 height 10
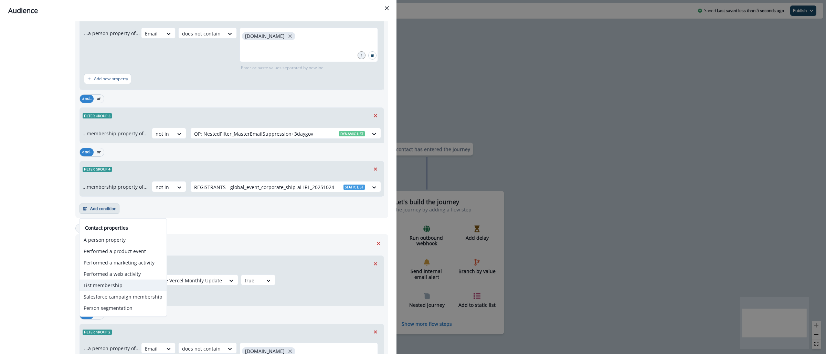
click at [111, 286] on button "List membership" at bounding box center [123, 285] width 87 height 11
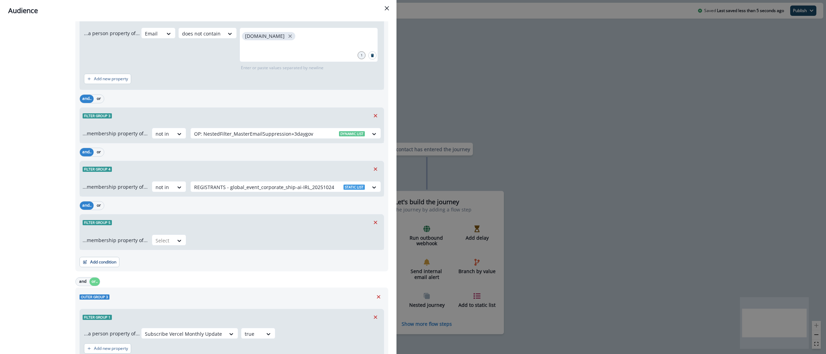
drag, startPoint x: 165, startPoint y: 244, endPoint x: 168, endPoint y: 248, distance: 5.0
click at [165, 244] on div at bounding box center [163, 240] width 14 height 9
click at [172, 261] on div "not in" at bounding box center [166, 257] width 34 height 13
click at [274, 241] on div at bounding box center [279, 240] width 171 height 9
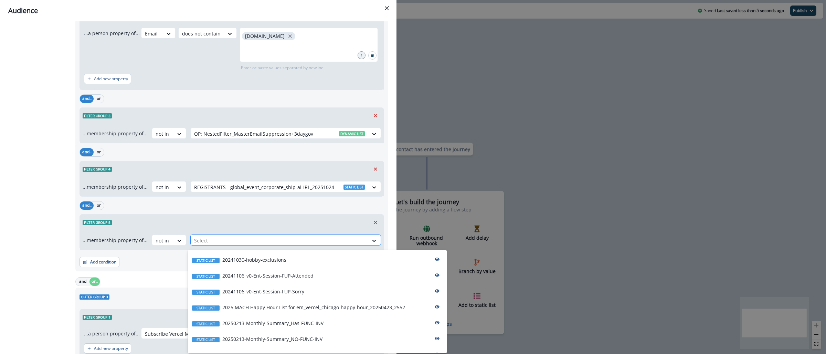
paste input "********"
type input "********"
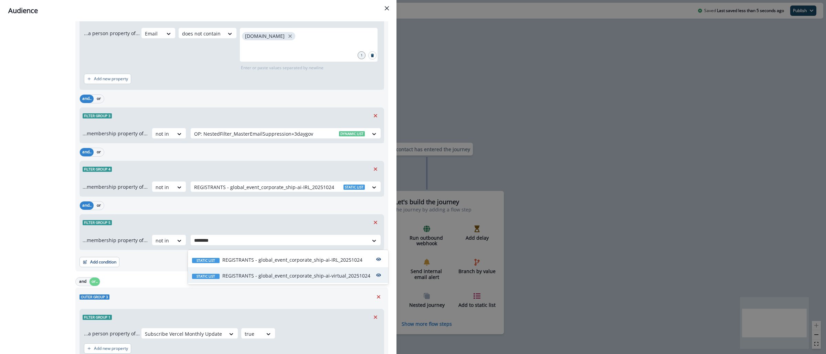
click at [285, 278] on p "REGISTRANTS - global_event_corporate_ship-ai-virtual_20251024" at bounding box center [296, 275] width 148 height 7
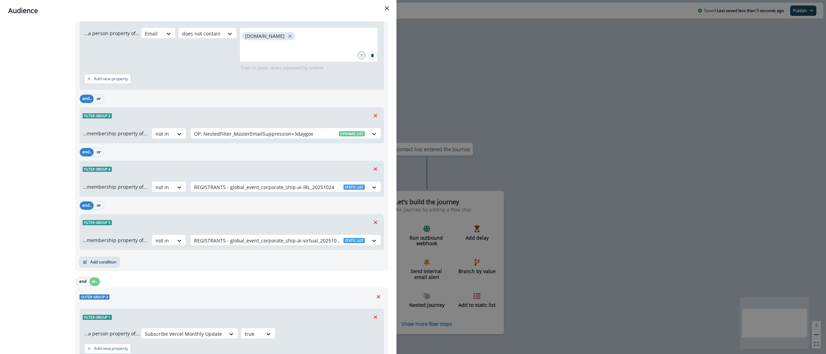
click at [113, 262] on button "Add condition" at bounding box center [100, 262] width 40 height 10
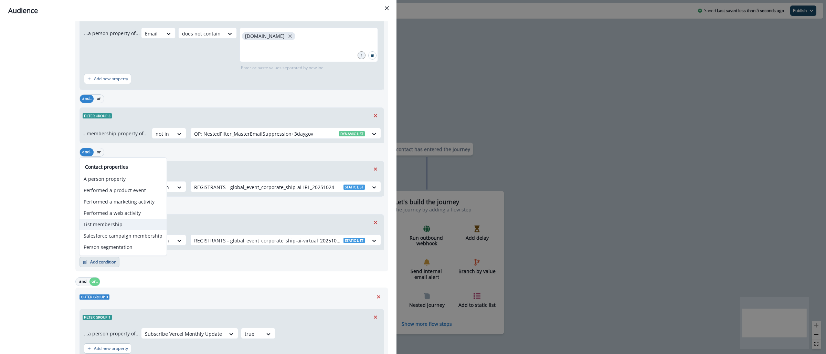
click at [108, 222] on button "List membership" at bounding box center [123, 224] width 87 height 11
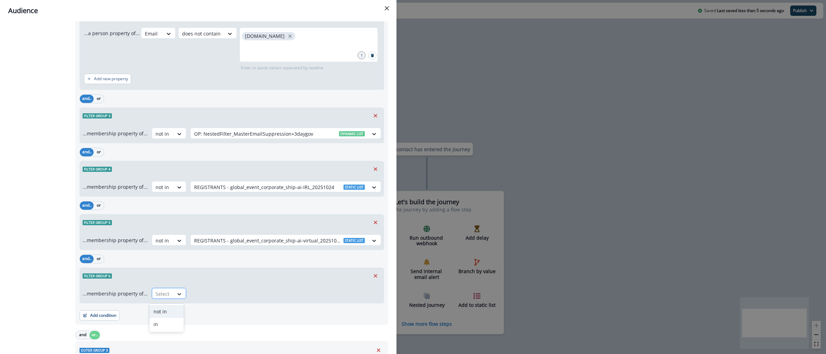
click at [178, 294] on icon at bounding box center [179, 294] width 6 height 7
click at [177, 312] on div "not in" at bounding box center [166, 311] width 34 height 13
click at [247, 293] on div at bounding box center [279, 294] width 171 height 9
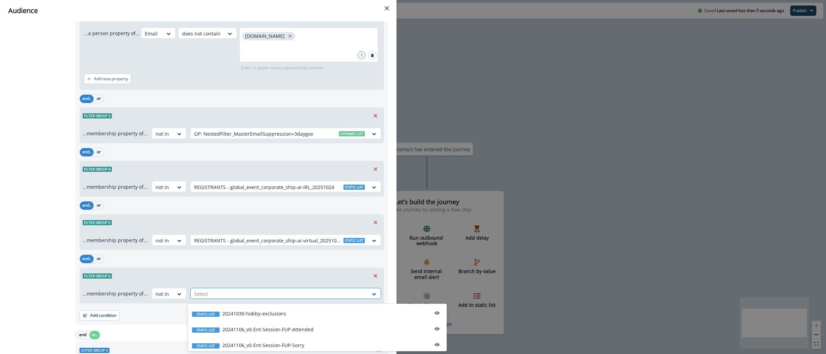
paste input "********"
type input "********"
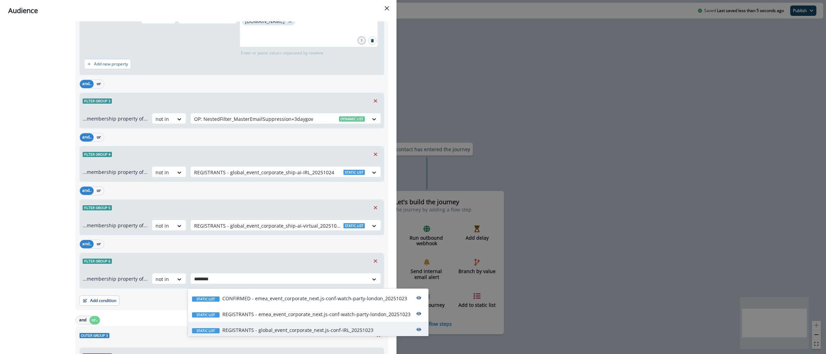
scroll to position [18, 0]
drag, startPoint x: 327, startPoint y: 315, endPoint x: 312, endPoint y: 315, distance: 15.2
click at [327, 315] on div "Static list REGISTRANTS - global_event_corporate_next.js-conf-IRL_20251023" at bounding box center [308, 311] width 241 height 16
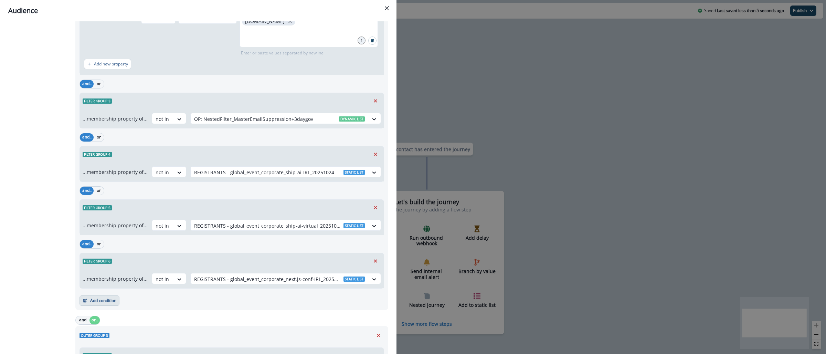
click at [110, 300] on button "Add condition" at bounding box center [100, 300] width 40 height 10
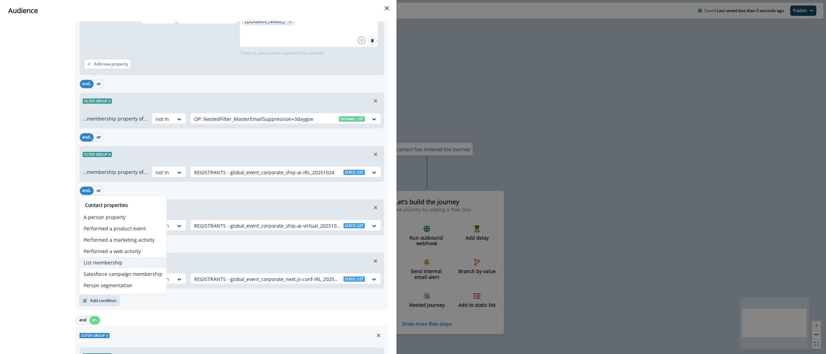
click at [127, 263] on button "List membership" at bounding box center [123, 262] width 87 height 11
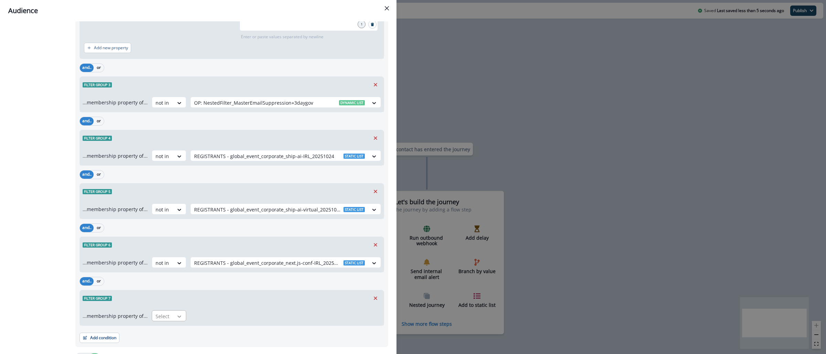
scroll to position [799, 0]
click at [178, 320] on icon at bounding box center [179, 316] width 6 height 7
click at [169, 336] on div "not in" at bounding box center [166, 333] width 34 height 13
click at [226, 320] on div at bounding box center [279, 316] width 171 height 9
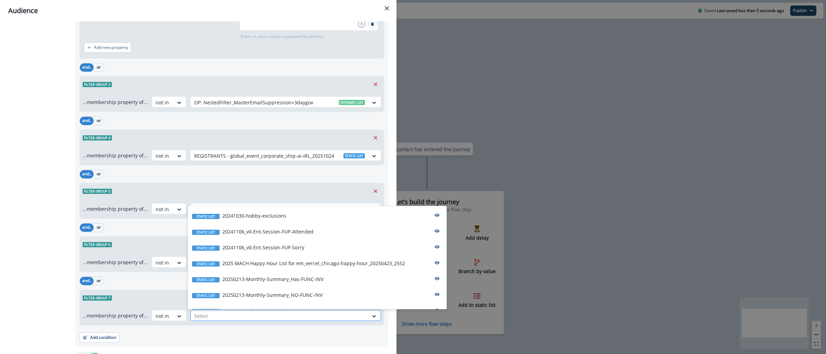
paste input "********"
type input "********"
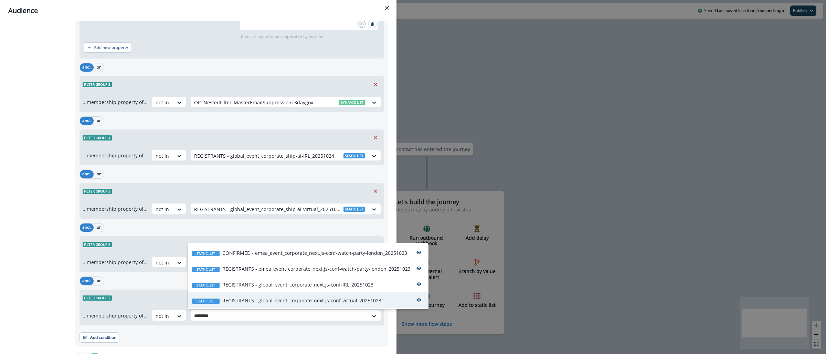
click at [299, 303] on p "REGISTRANTS - global_event_corporate_next.js-conf-virtual_20251023" at bounding box center [301, 300] width 159 height 7
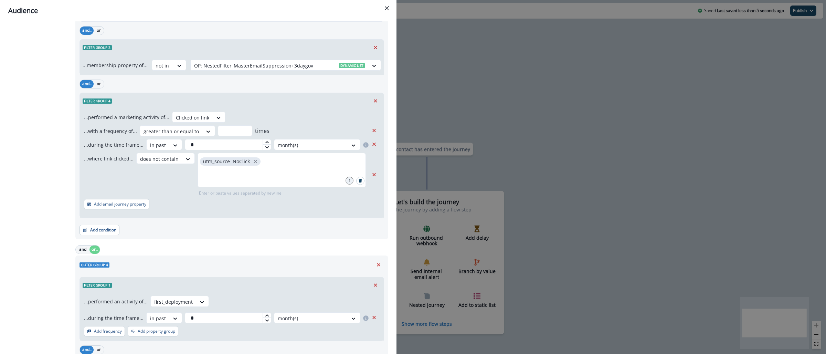
scroll to position [1316, 0]
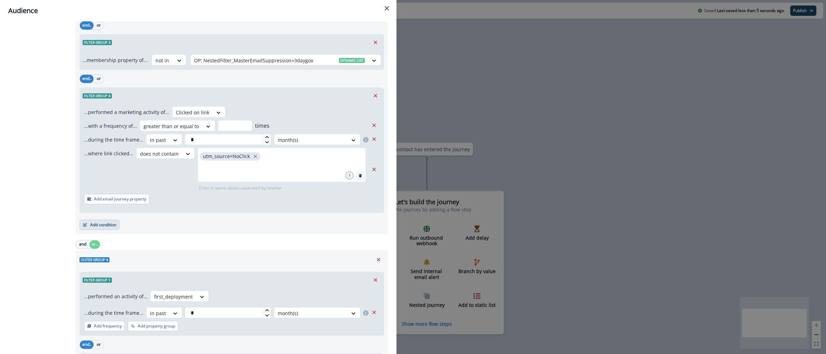
click at [96, 224] on button "Add condition" at bounding box center [100, 225] width 40 height 10
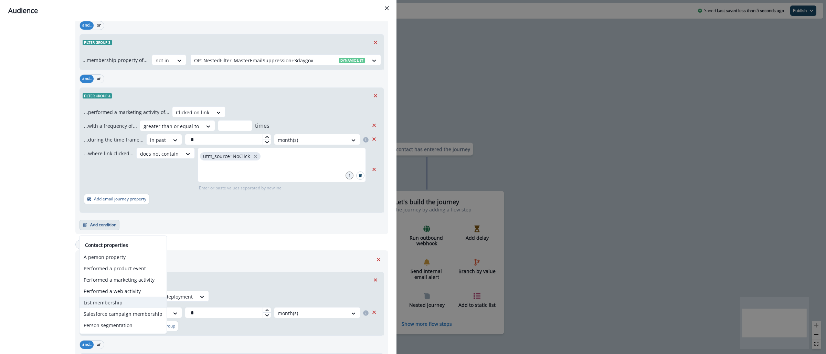
click at [122, 302] on button "List membership" at bounding box center [123, 302] width 87 height 11
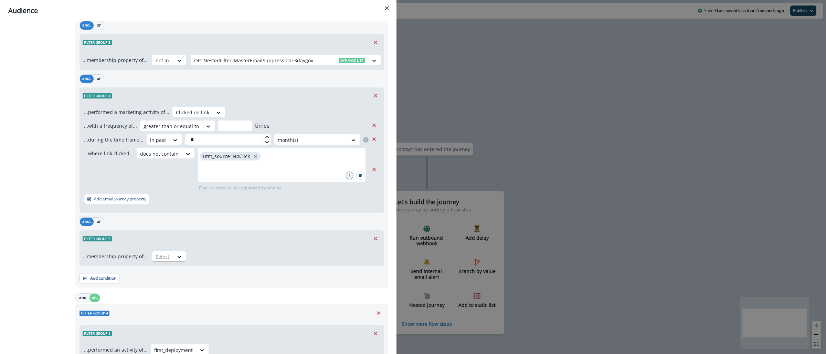
click at [165, 262] on div "Select" at bounding box center [162, 256] width 21 height 11
click at [163, 277] on div "not in" at bounding box center [166, 274] width 34 height 13
click at [207, 259] on div at bounding box center [279, 256] width 171 height 9
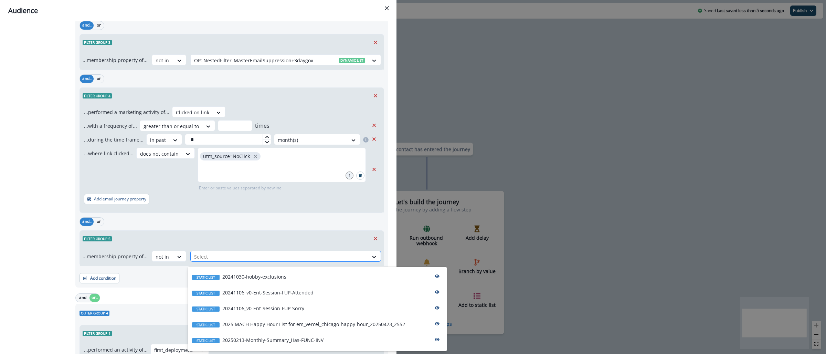
paste input "********"
type input "********"
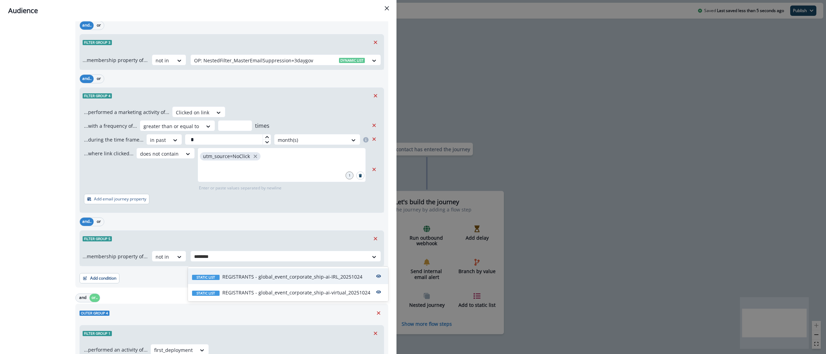
click at [278, 274] on p "REGISTRANTS - global_event_corporate_ship-ai-IRL_20251024" at bounding box center [292, 276] width 140 height 7
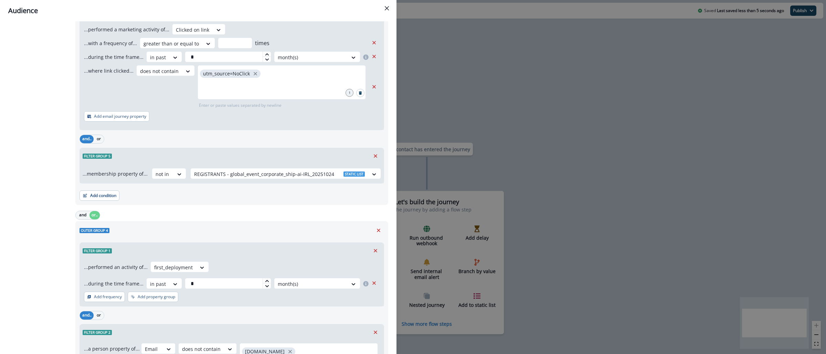
scroll to position [1401, 0]
click at [111, 197] on button "Add condition" at bounding box center [100, 194] width 40 height 10
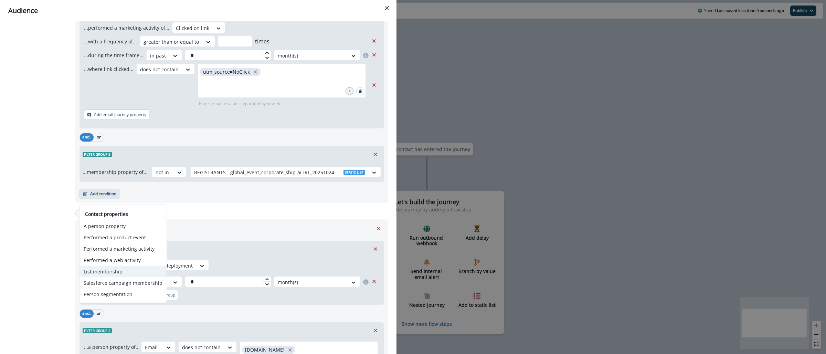
click at [121, 272] on button "List membership" at bounding box center [123, 271] width 87 height 11
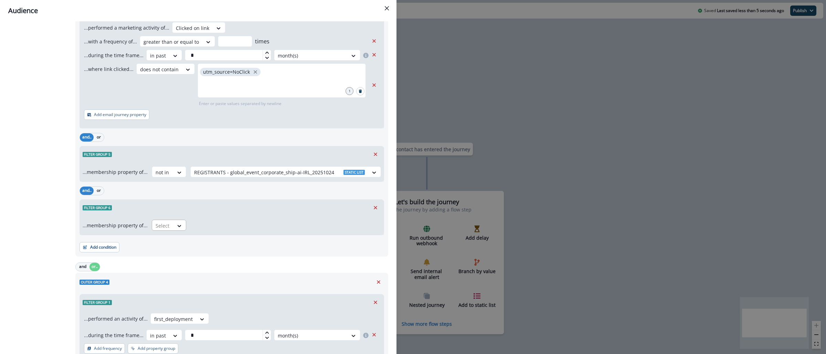
click at [165, 229] on div at bounding box center [163, 225] width 14 height 9
click at [172, 246] on div "not in" at bounding box center [166, 244] width 34 height 13
click at [221, 227] on div at bounding box center [279, 225] width 171 height 9
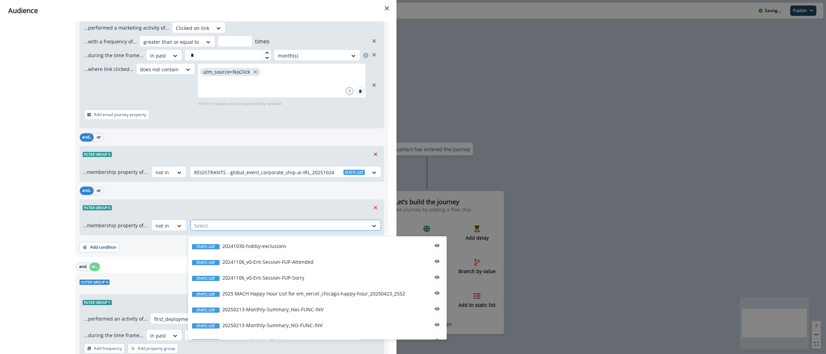
paste input "********"
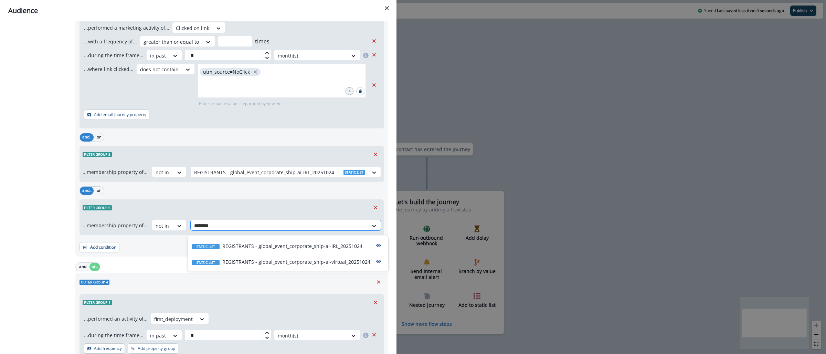
type input "********"
click at [278, 263] on p "REGISTRANTS - global_event_corporate_ship-ai-virtual_20251024" at bounding box center [296, 261] width 148 height 7
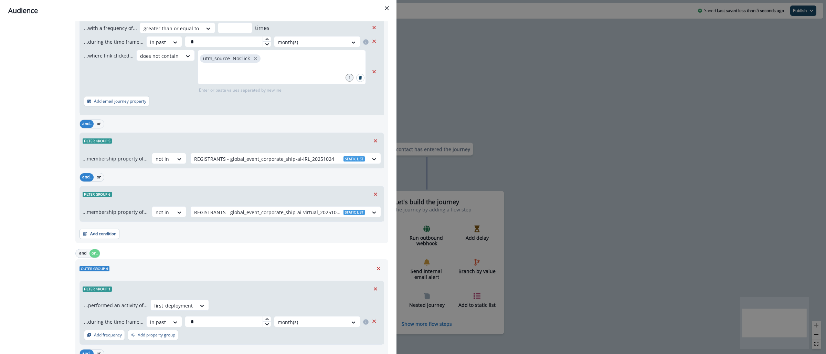
scroll to position [1414, 0]
click at [92, 237] on button "Add condition" at bounding box center [100, 233] width 40 height 10
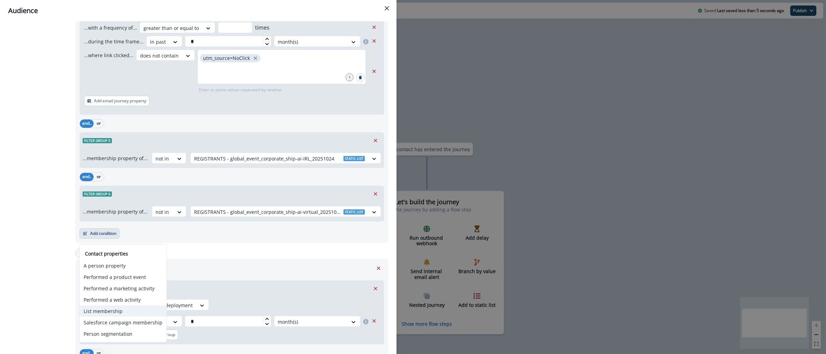
click at [111, 311] on button "List membership" at bounding box center [123, 310] width 87 height 11
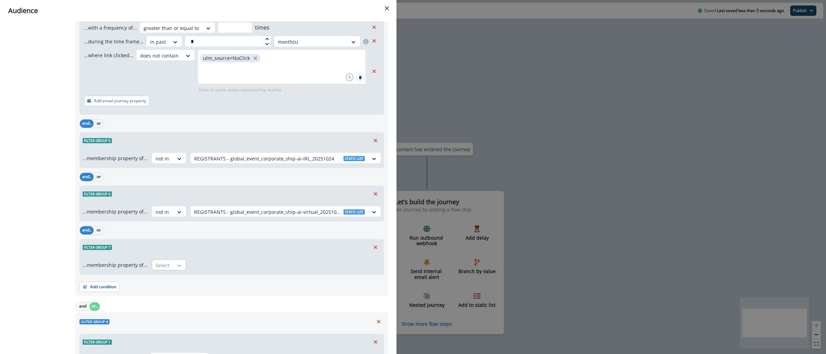
click at [174, 269] on div at bounding box center [180, 265] width 12 height 7
click at [171, 287] on div "not in" at bounding box center [166, 283] width 34 height 13
click at [217, 265] on div at bounding box center [279, 265] width 171 height 9
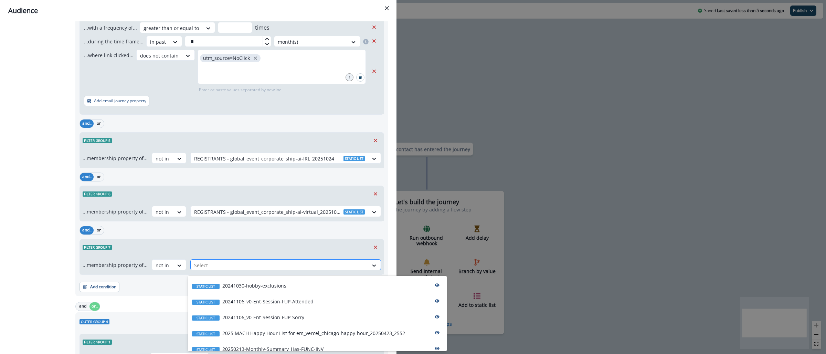
paste input "********"
type input "********"
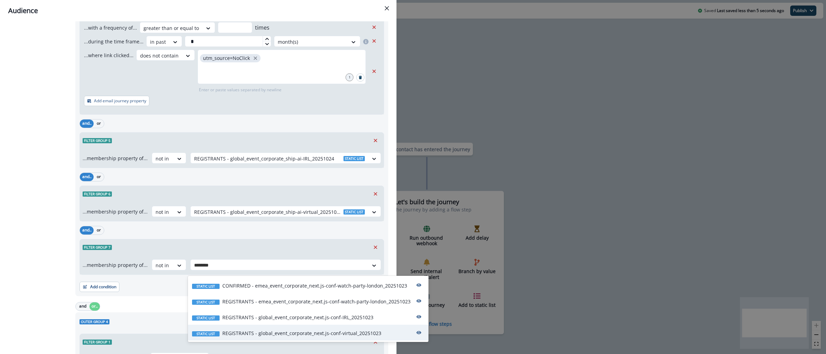
click at [310, 335] on p "REGISTRANTS - global_event_corporate_next.js-conf-virtual_20251023" at bounding box center [301, 333] width 159 height 7
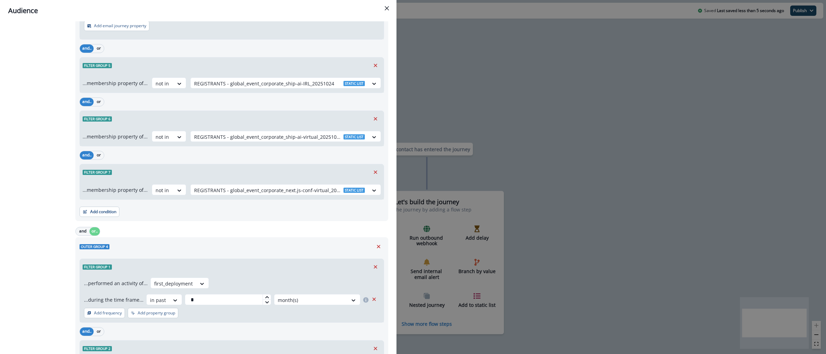
scroll to position [1490, 0]
click at [106, 212] on button "Add condition" at bounding box center [100, 211] width 40 height 10
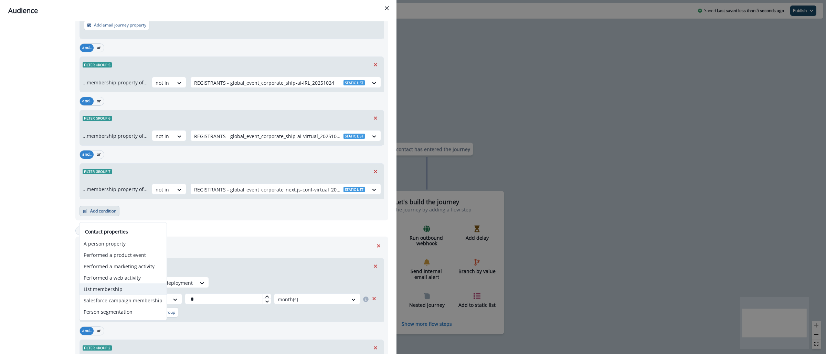
click at [131, 290] on button "List membership" at bounding box center [123, 288] width 87 height 11
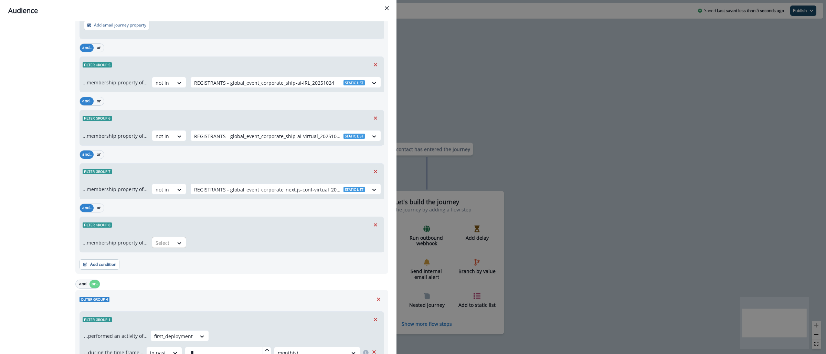
click at [166, 245] on div at bounding box center [163, 243] width 14 height 9
click at [170, 265] on div "not in" at bounding box center [166, 261] width 34 height 13
click at [227, 247] on div at bounding box center [279, 243] width 171 height 9
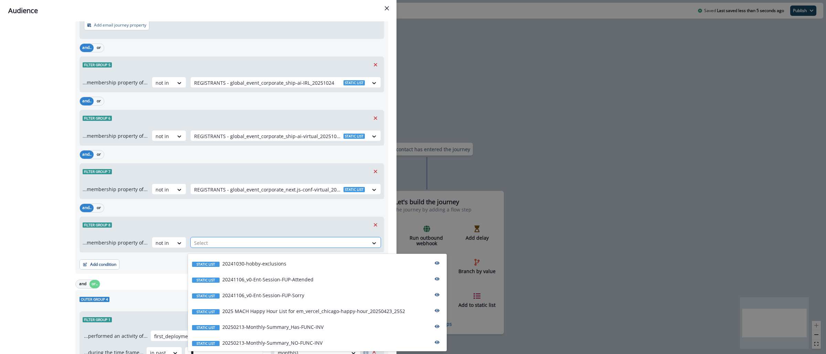
paste input "********"
type input "********"
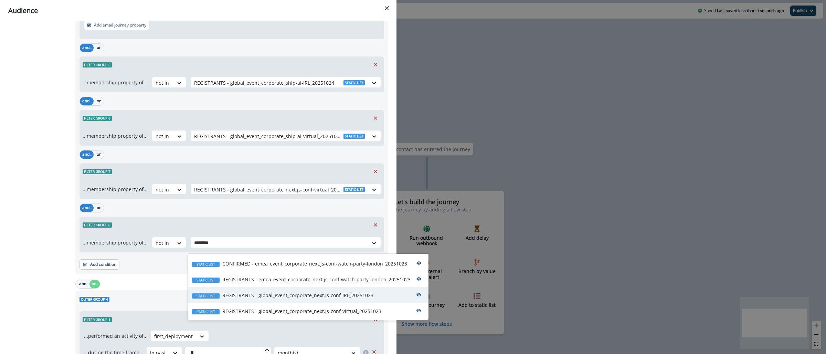
click at [317, 301] on div "Static list REGISTRANTS - global_event_corporate_next.js-conf-IRL_20251023" at bounding box center [308, 295] width 241 height 16
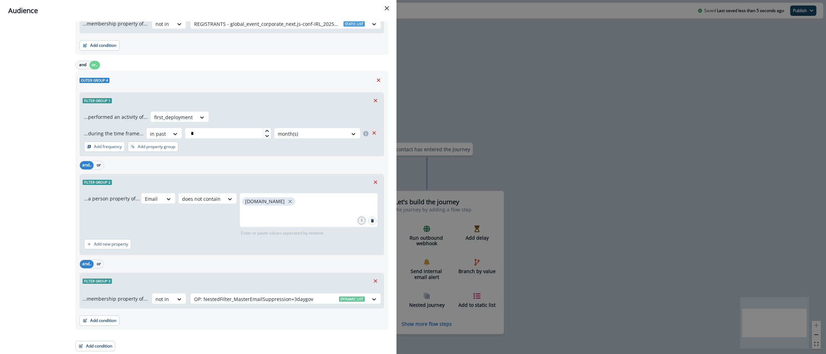
scroll to position [1712, 0]
click at [109, 318] on button "Add condition" at bounding box center [100, 320] width 40 height 10
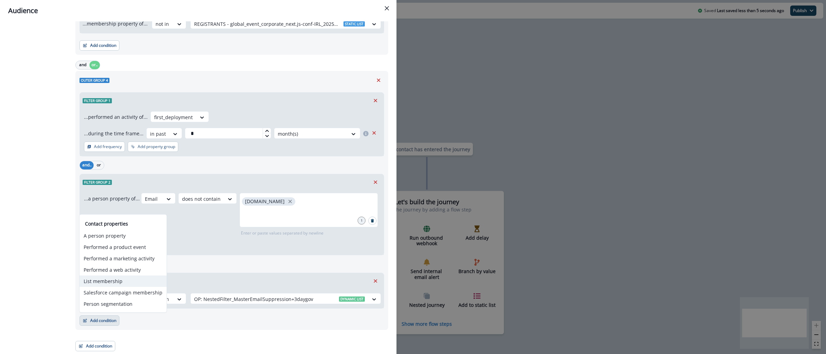
click at [109, 284] on button "List membership" at bounding box center [123, 280] width 87 height 11
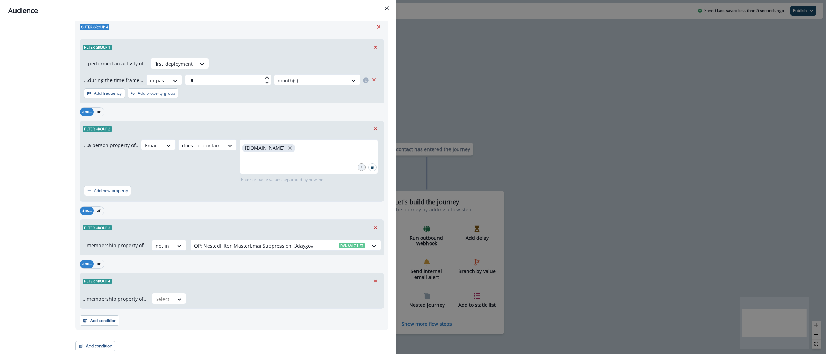
scroll to position [1766, 0]
click at [160, 300] on div at bounding box center [163, 299] width 14 height 9
click at [162, 317] on div "not in" at bounding box center [166, 314] width 34 height 13
click at [213, 300] on div at bounding box center [279, 299] width 171 height 9
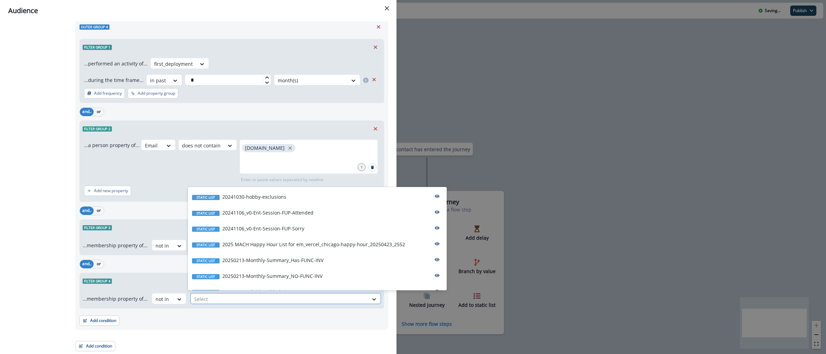
paste input "********"
type input "********"
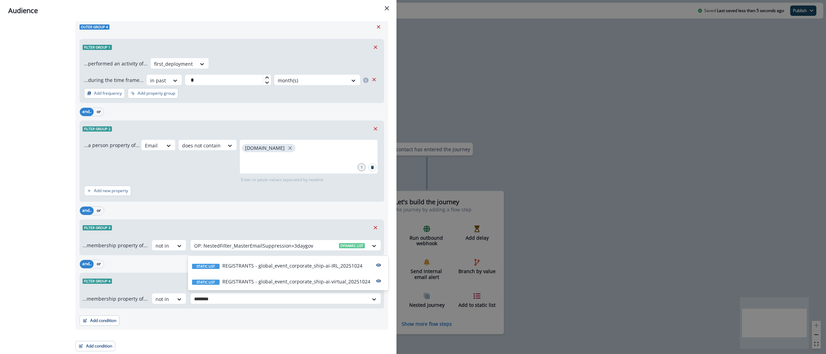
drag, startPoint x: 287, startPoint y: 286, endPoint x: 234, endPoint y: 306, distance: 56.3
click at [287, 286] on div "Static list REGISTRANTS - global_event_corporate_ship-ai-virtual_20251024" at bounding box center [288, 281] width 200 height 16
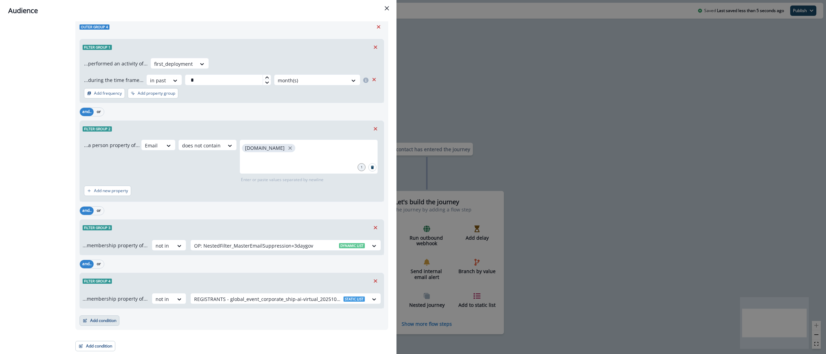
click at [98, 322] on button "Add condition" at bounding box center [100, 320] width 40 height 10
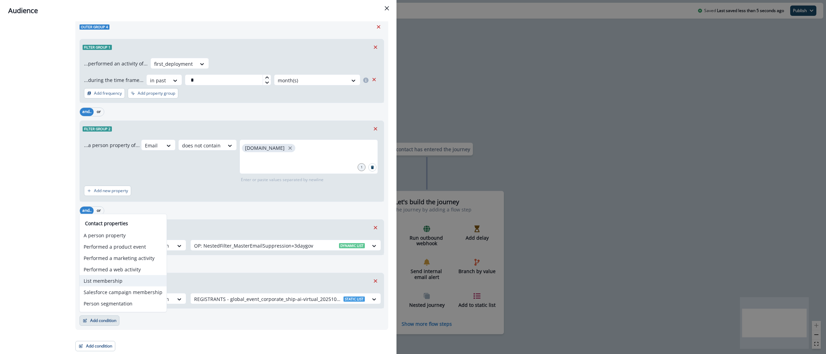
click at [117, 277] on button "List membership" at bounding box center [123, 280] width 87 height 11
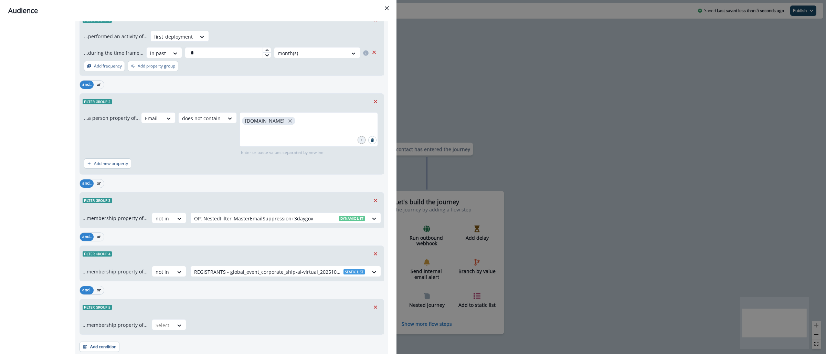
scroll to position [1820, 0]
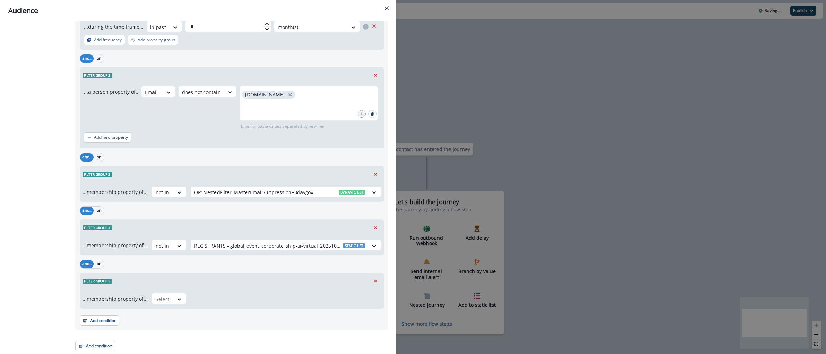
click at [168, 306] on div "...membership property of... Select" at bounding box center [232, 298] width 304 height 19
click at [176, 299] on icon at bounding box center [179, 299] width 6 height 7
click at [176, 312] on div "not in" at bounding box center [166, 314] width 34 height 13
click at [224, 295] on div at bounding box center [279, 299] width 171 height 9
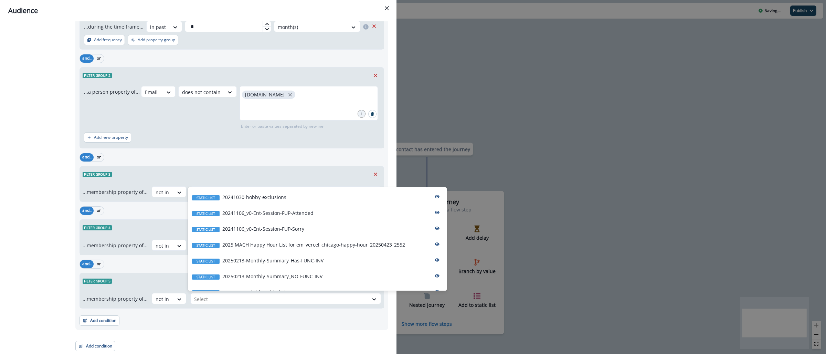
paste input "********"
type input "********"
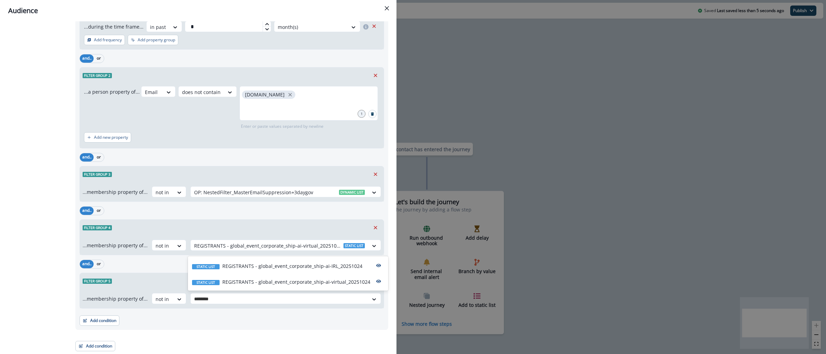
click at [305, 265] on p "REGISTRANTS - global_event_corporate_ship-ai-IRL_20251024" at bounding box center [292, 265] width 140 height 7
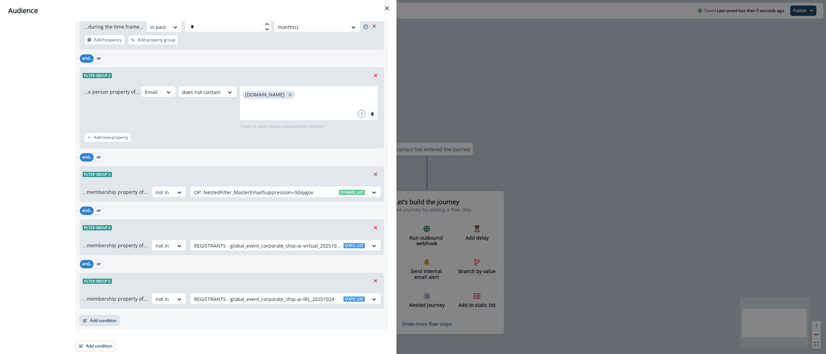
click at [98, 321] on button "Add condition" at bounding box center [100, 320] width 40 height 10
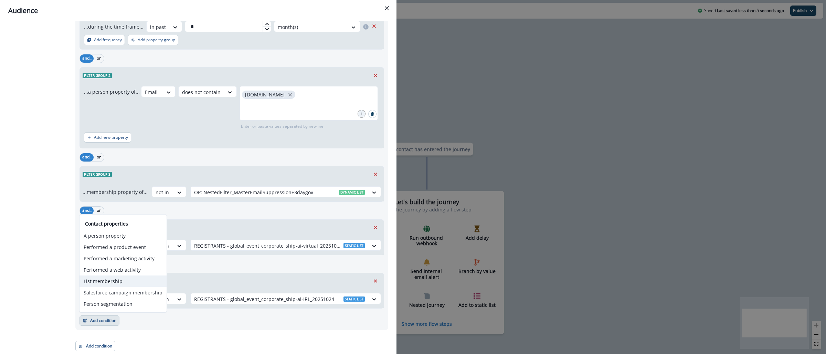
click at [117, 285] on button "List membership" at bounding box center [123, 280] width 87 height 11
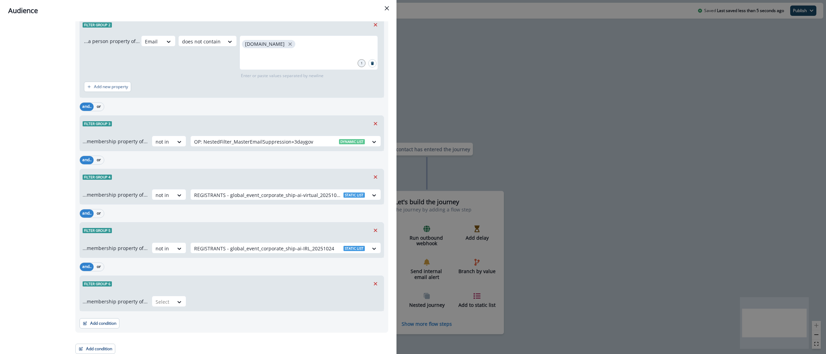
scroll to position [1873, 0]
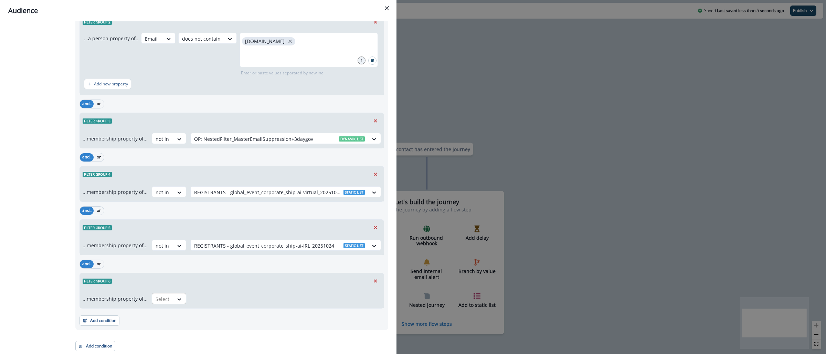
click at [170, 294] on div "Select" at bounding box center [162, 298] width 21 height 11
click at [168, 312] on div "not in" at bounding box center [166, 314] width 34 height 13
click at [216, 301] on div at bounding box center [279, 299] width 171 height 9
paste input "********"
type input "********"
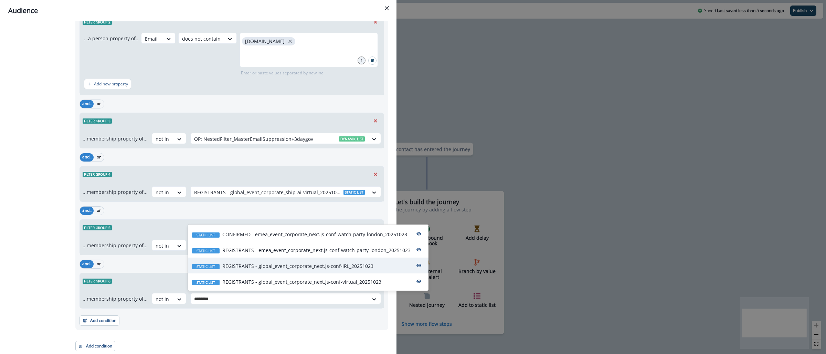
click at [328, 268] on p "REGISTRANTS - global_event_corporate_next.js-conf-IRL_20251023" at bounding box center [297, 265] width 151 height 7
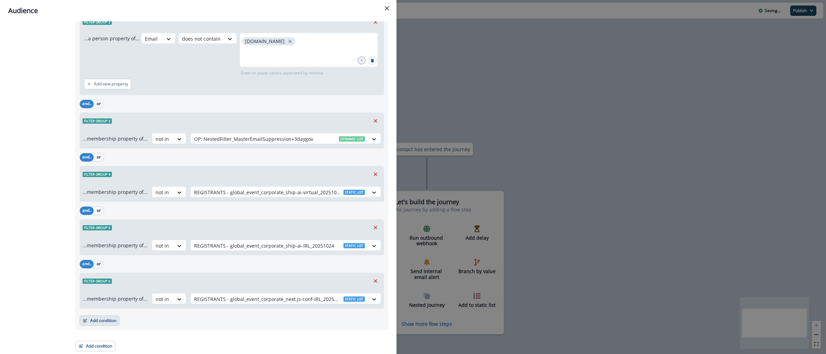
click at [96, 321] on button "Add condition" at bounding box center [100, 320] width 40 height 10
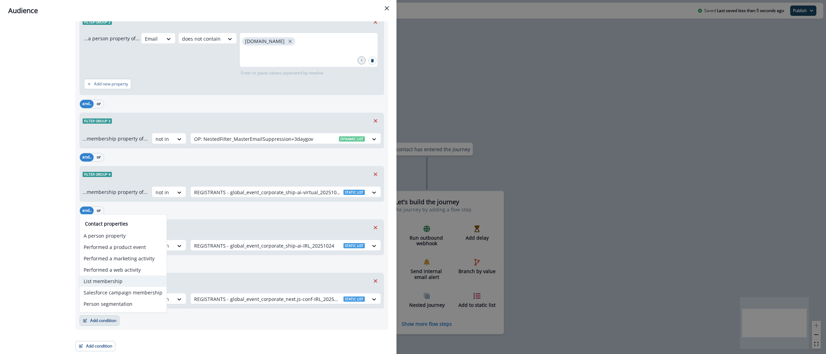
click at [120, 282] on button "List membership" at bounding box center [123, 280] width 87 height 11
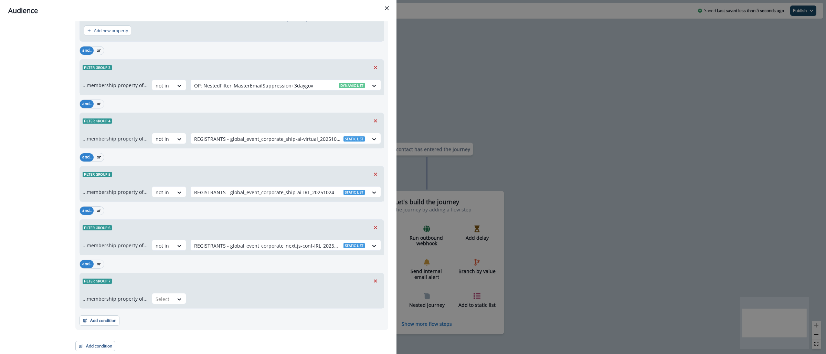
scroll to position [1927, 0]
click at [168, 292] on div "...membership property of... Select" at bounding box center [232, 298] width 304 height 19
click at [169, 296] on div "Select" at bounding box center [162, 298] width 21 height 11
click at [169, 318] on div "not in" at bounding box center [166, 314] width 34 height 13
click at [261, 300] on div at bounding box center [279, 299] width 171 height 9
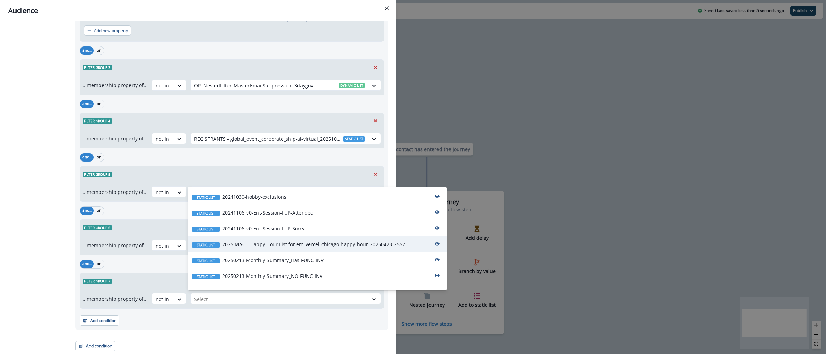
paste input "********"
type input "********"
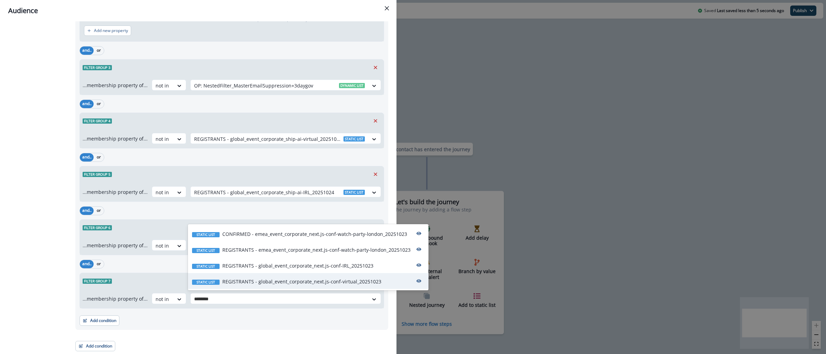
click at [304, 280] on p "REGISTRANTS - global_event_corporate_next.js-conf-virtual_20251023" at bounding box center [301, 281] width 159 height 7
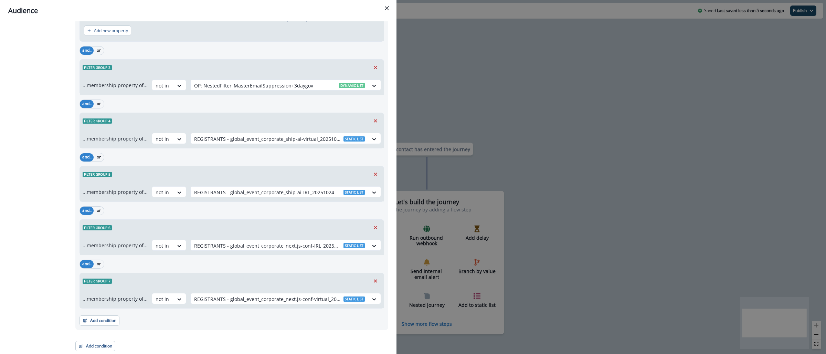
click at [312, 261] on div "and.. or" at bounding box center [232, 264] width 305 height 12
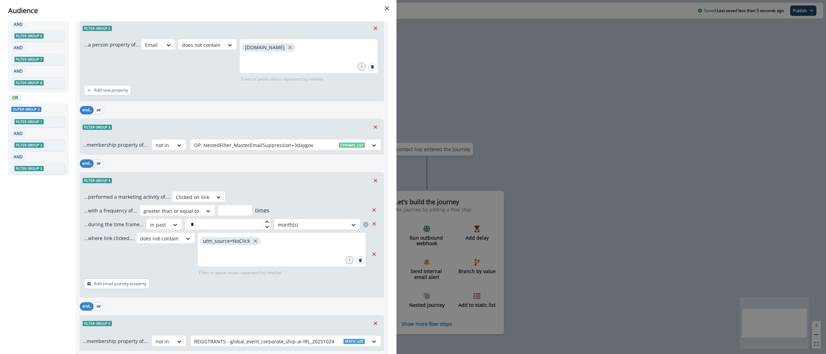
scroll to position [0, 0]
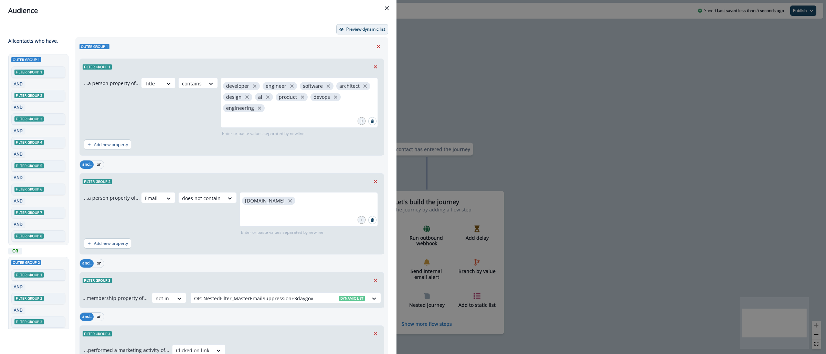
click at [355, 31] on p "Preview dynamic list" at bounding box center [365, 29] width 39 height 5
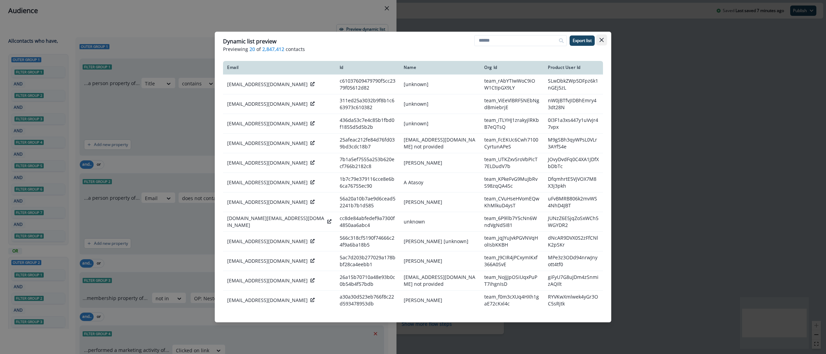
click at [602, 40] on icon "Close" at bounding box center [602, 40] width 4 height 4
click at [602, 40] on div "Audience Preview dynamic list All contact s who have, Outer group 1 Filter grou…" at bounding box center [413, 177] width 826 height 354
